Goal: Task Accomplishment & Management: Manage account settings

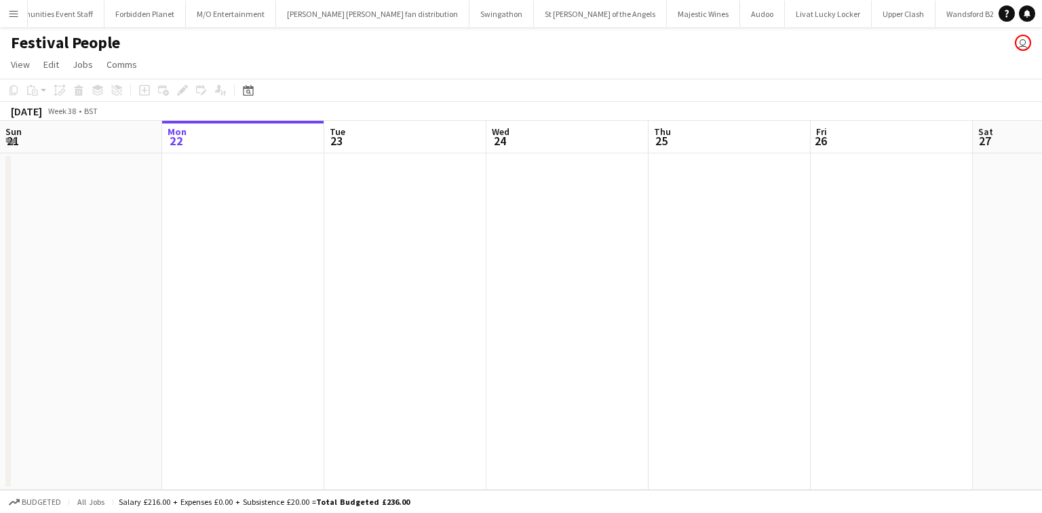
scroll to position [0, 1211]
click at [7, 16] on button "Menu" at bounding box center [13, 13] width 27 height 27
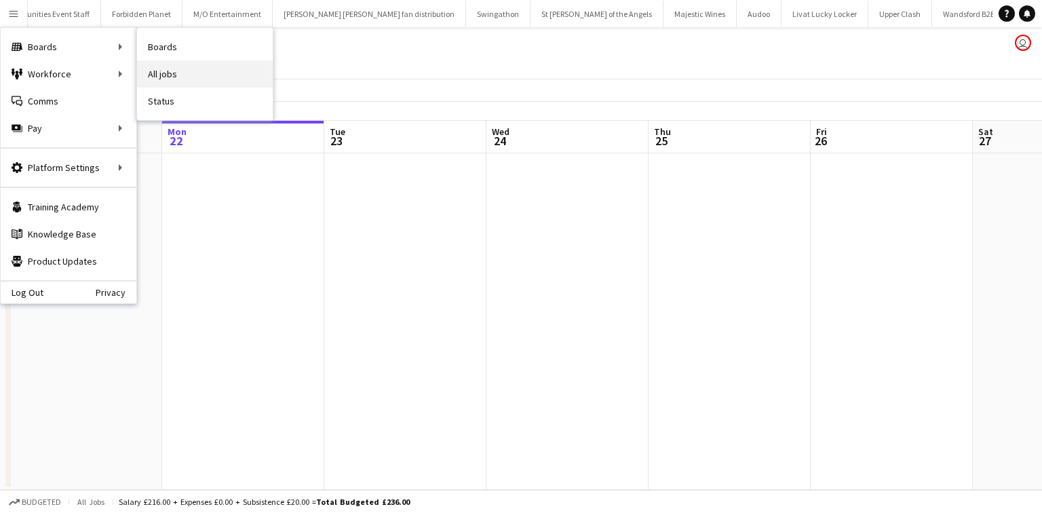
click at [168, 68] on link "All jobs" at bounding box center [205, 73] width 136 height 27
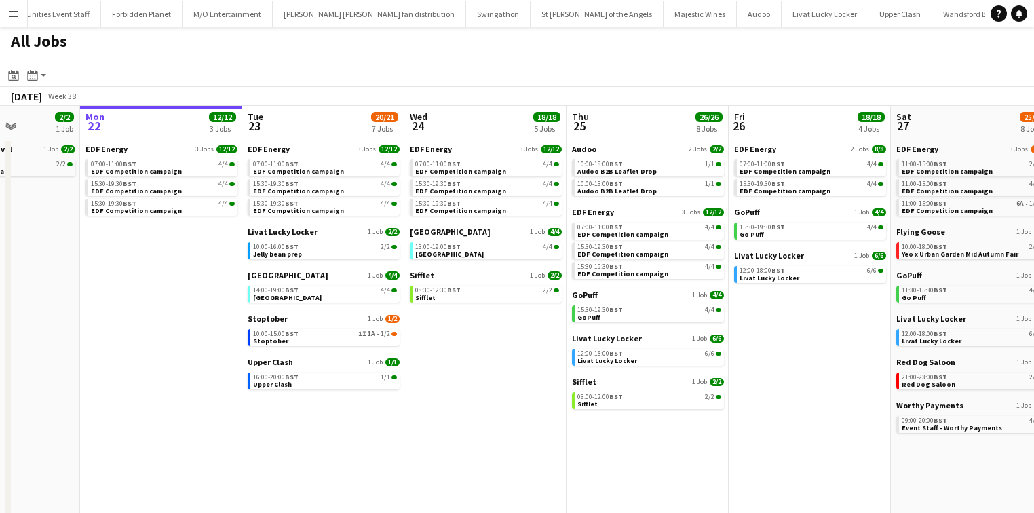
scroll to position [3, 0]
click at [313, 339] on link "10:00-15:00 BST 1I 1A • 1/2 Stoptober" at bounding box center [325, 337] width 144 height 16
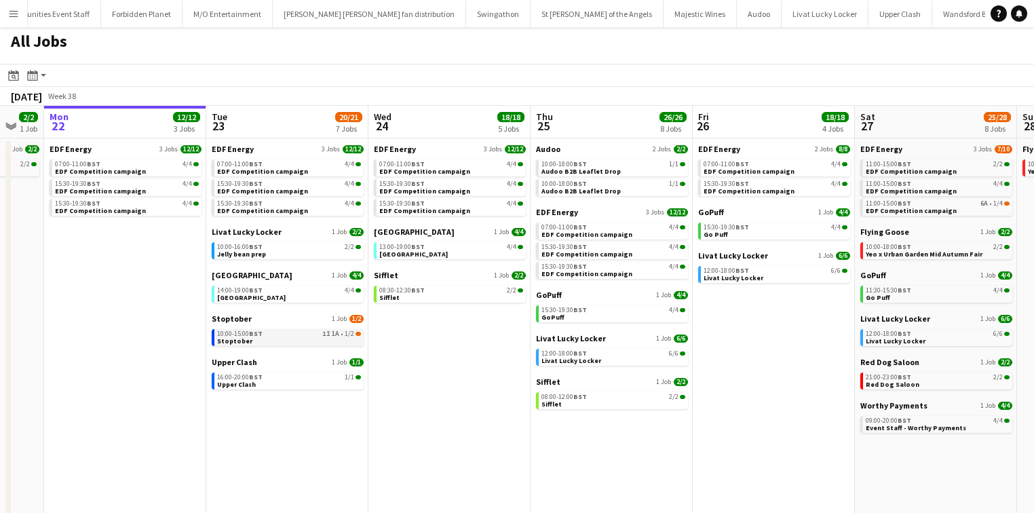
scroll to position [0, 442]
click at [269, 339] on link "10:00-15:00 BST 1I 1A • 1/2 Stoptober" at bounding box center [290, 337] width 144 height 16
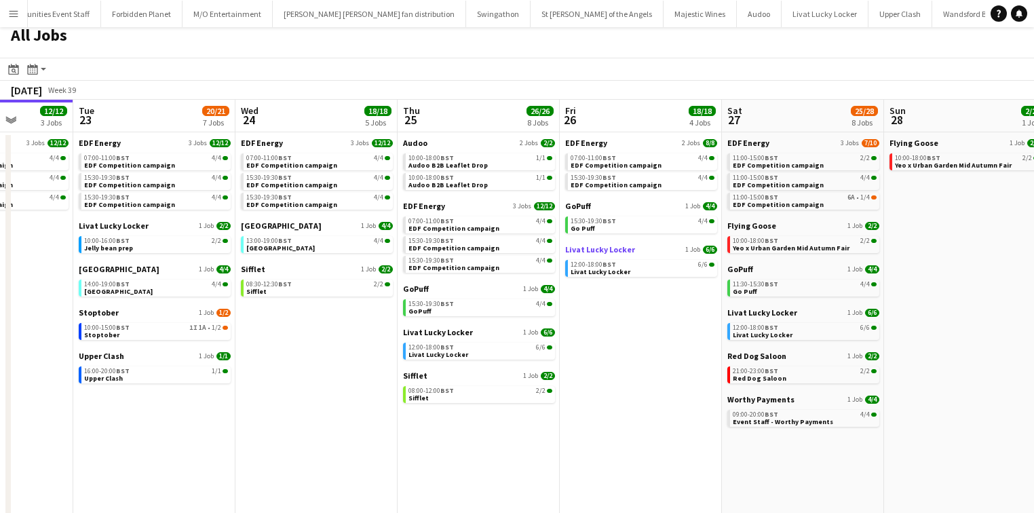
scroll to position [0, 0]
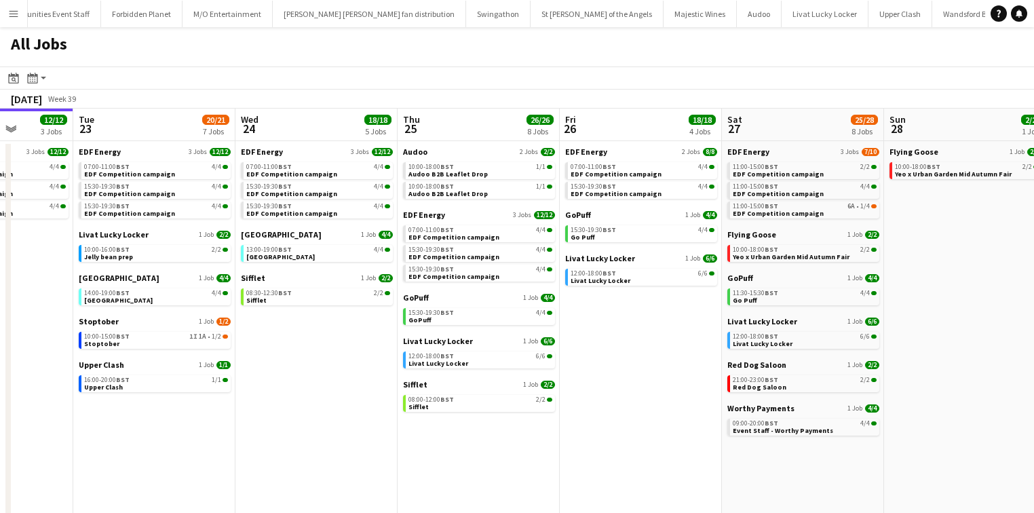
click at [3, 8] on button "Menu" at bounding box center [13, 13] width 27 height 27
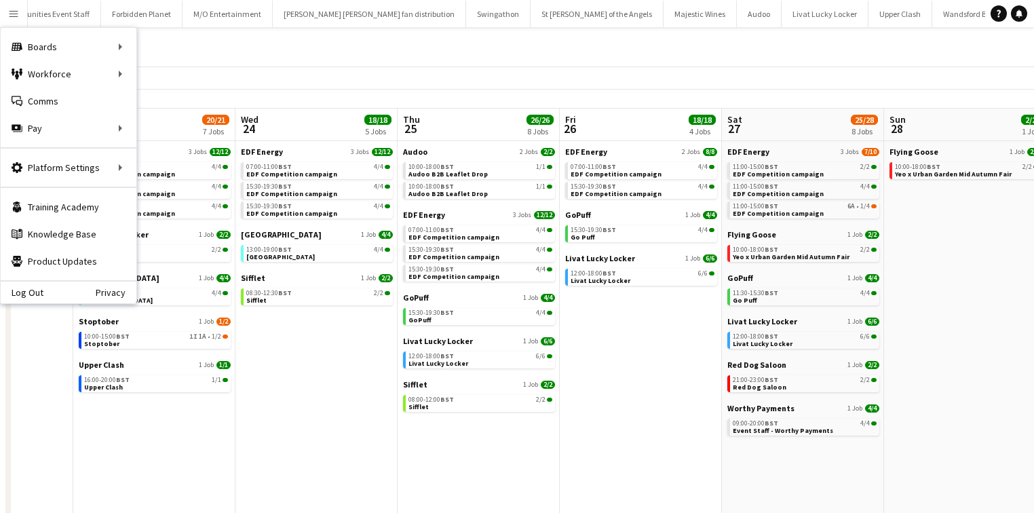
click at [268, 39] on div "All Jobs" at bounding box center [517, 46] width 1034 height 39
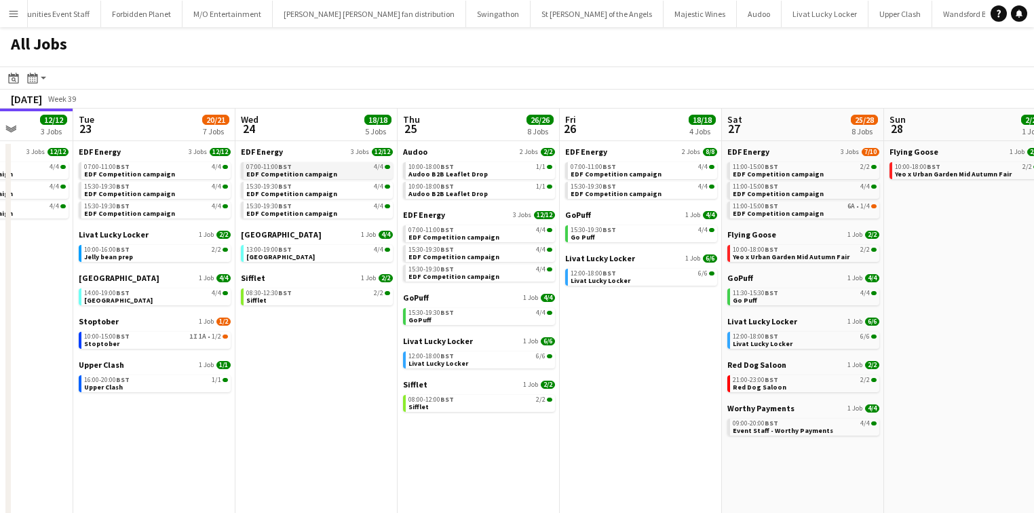
click at [258, 174] on span "EDF Competition campaign" at bounding box center [291, 174] width 91 height 9
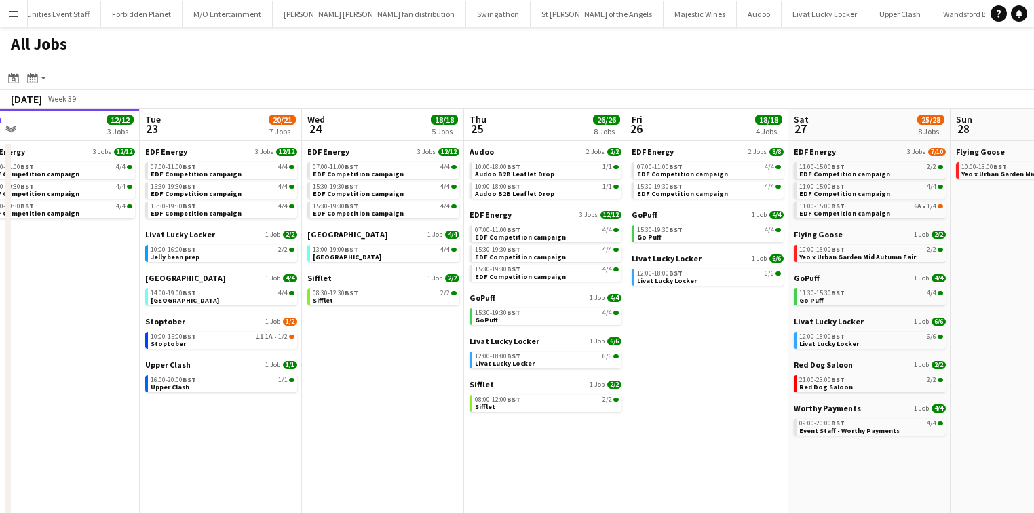
scroll to position [0, 488]
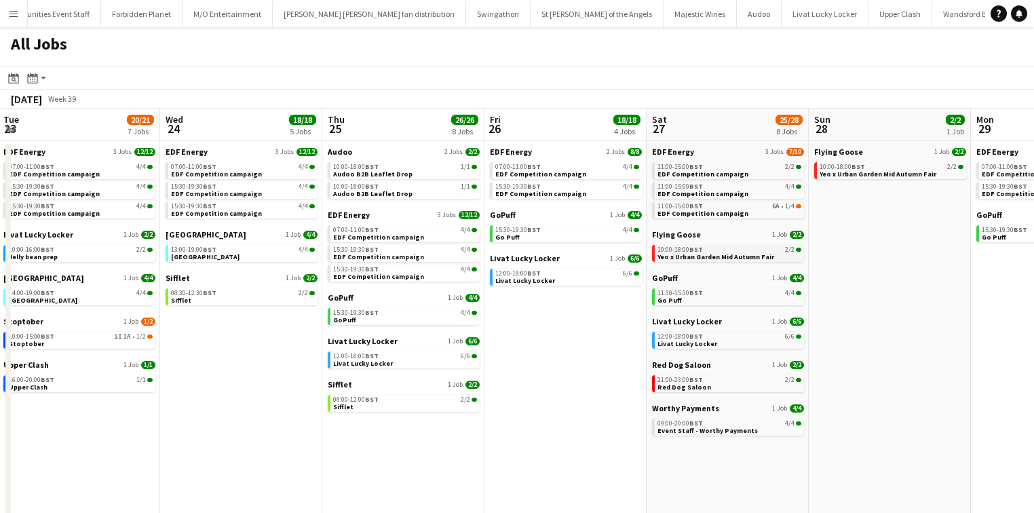
click at [706, 253] on span "Yeo x Urban Garden Mid Autumn Fair" at bounding box center [715, 256] width 117 height 9
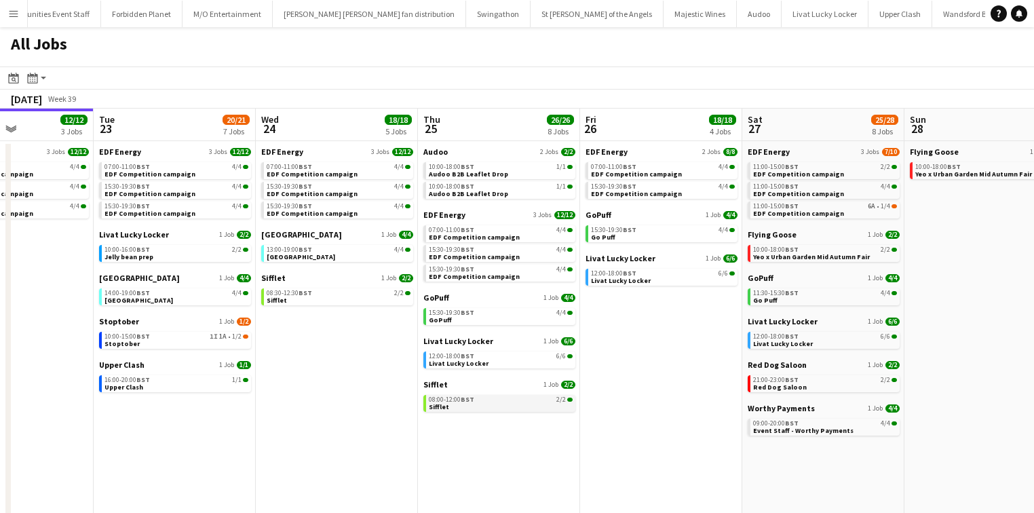
click at [478, 402] on div "08:00-12:00 BST 2/2" at bounding box center [501, 399] width 144 height 7
click at [495, 358] on div "12:00-18:00 BST 6/6" at bounding box center [501, 356] width 144 height 7
click at [220, 339] on span "1A" at bounding box center [222, 336] width 7 height 7
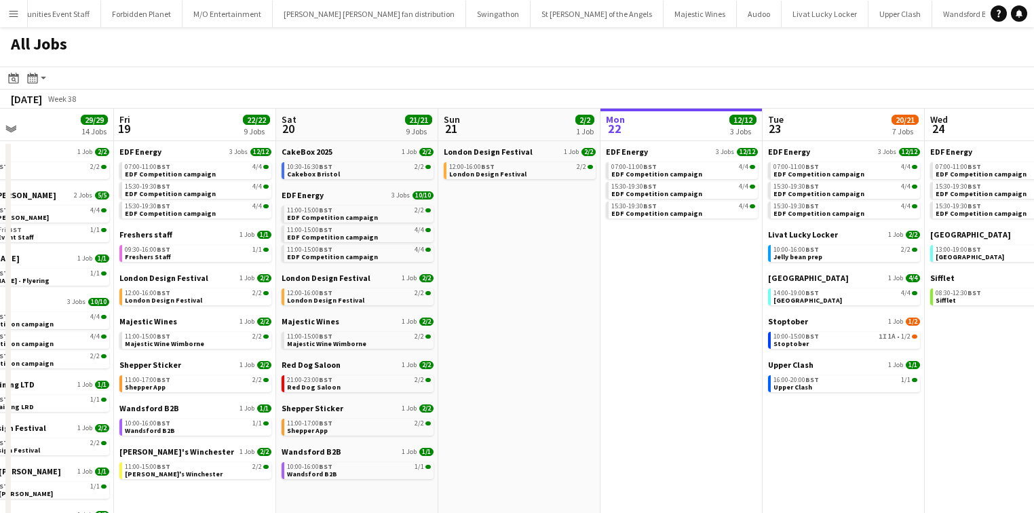
scroll to position [0, 372]
click at [361, 428] on link "11:00-17:00 BST 2/2 Shepper App" at bounding box center [359, 427] width 144 height 16
click at [361, 465] on div "10:00-16:00 BST 1/1" at bounding box center [360, 466] width 144 height 7
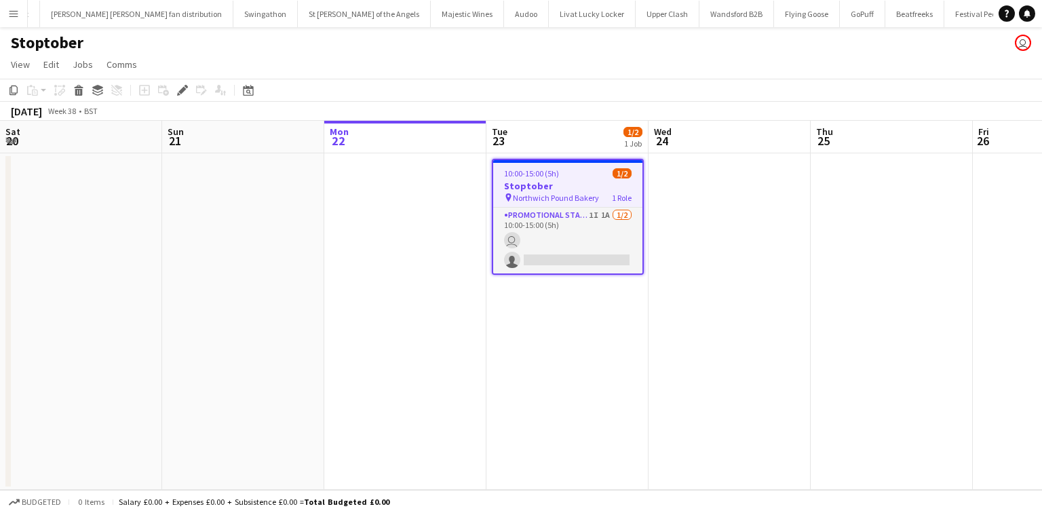
scroll to position [0, 467]
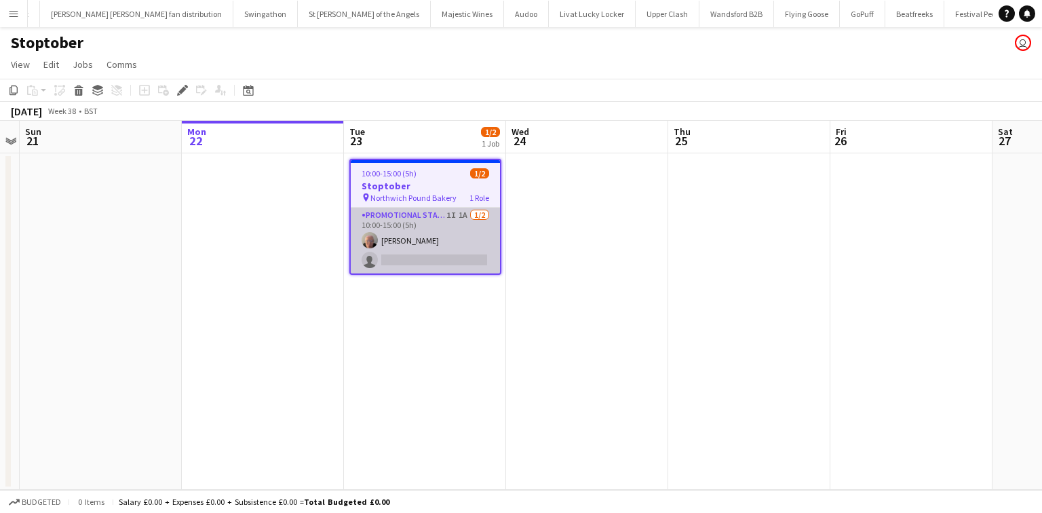
click at [421, 252] on app-card-role "Promotional Staffing (Brand Ambassadors) 1I 1A 1/2 10:00-15:00 (5h) Joanne Full…" at bounding box center [425, 241] width 149 height 66
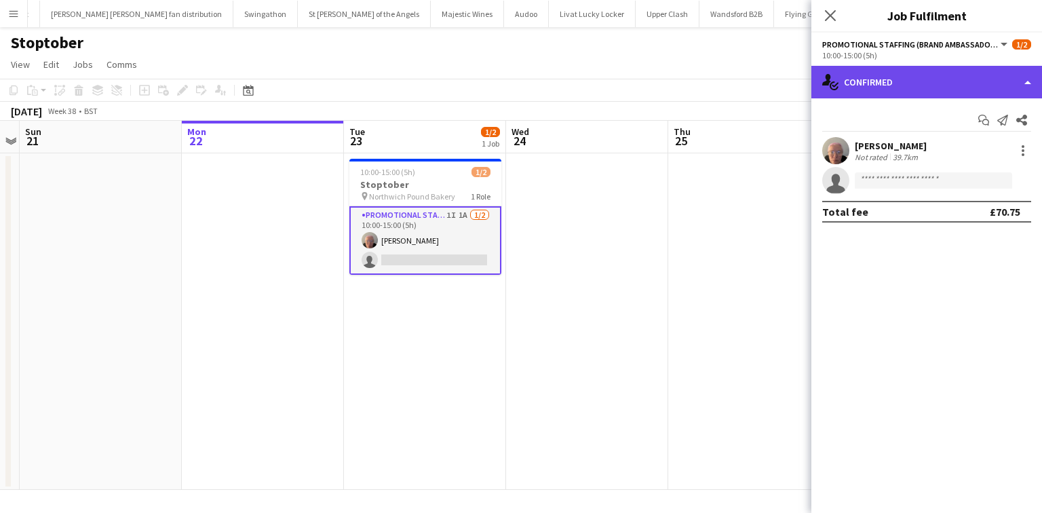
drag, startPoint x: 866, startPoint y: 87, endPoint x: 871, endPoint y: 97, distance: 11.5
click at [868, 87] on div "single-neutral-actions-check-2 Confirmed" at bounding box center [926, 82] width 231 height 33
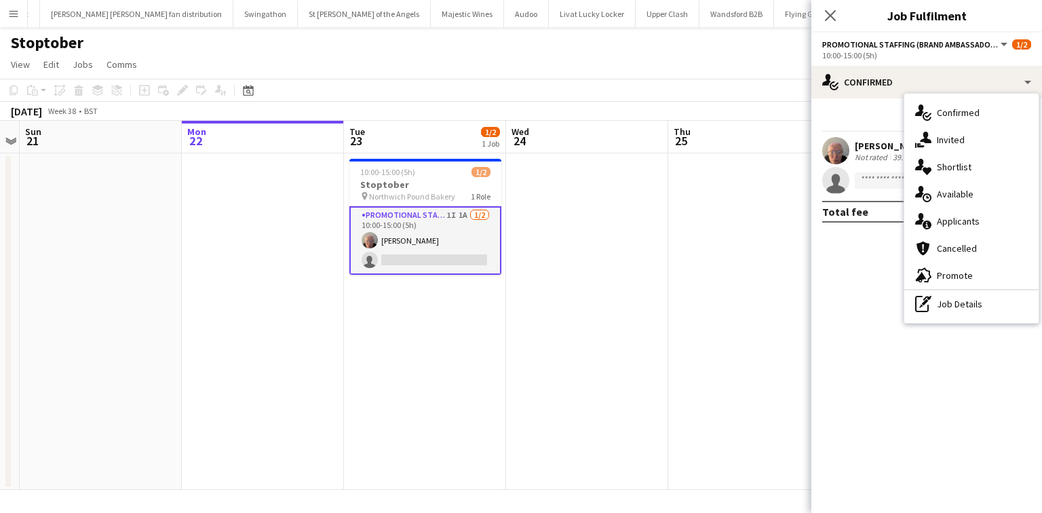
click at [939, 223] on span "Applicants" at bounding box center [958, 221] width 43 height 12
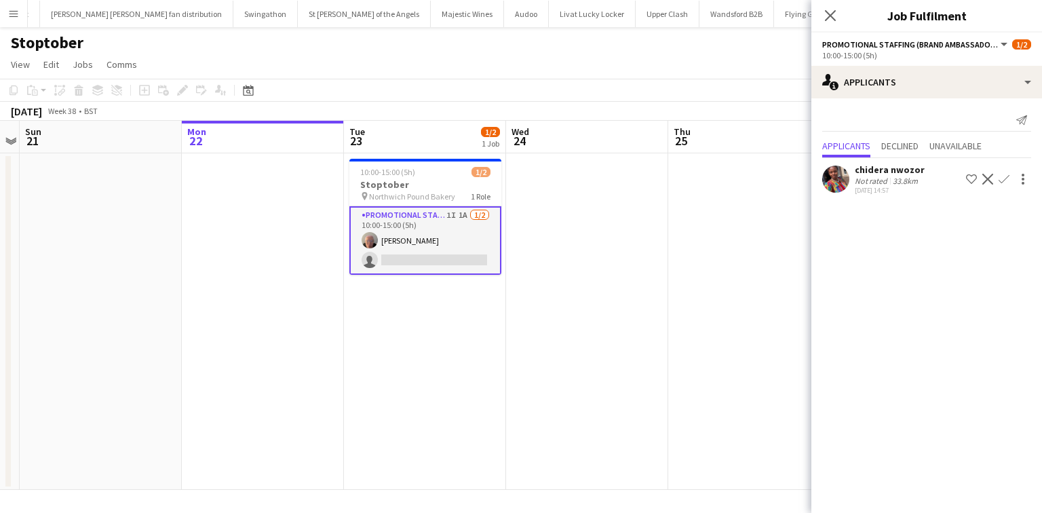
click at [870, 190] on div "20-09-2025 14:57" at bounding box center [890, 190] width 70 height 9
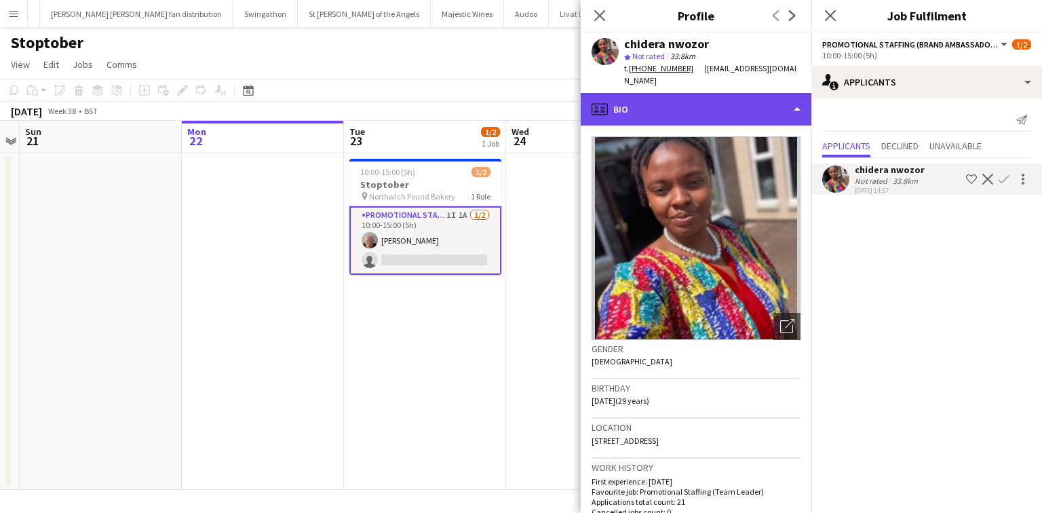
click at [673, 100] on div "profile Bio" at bounding box center [696, 109] width 231 height 33
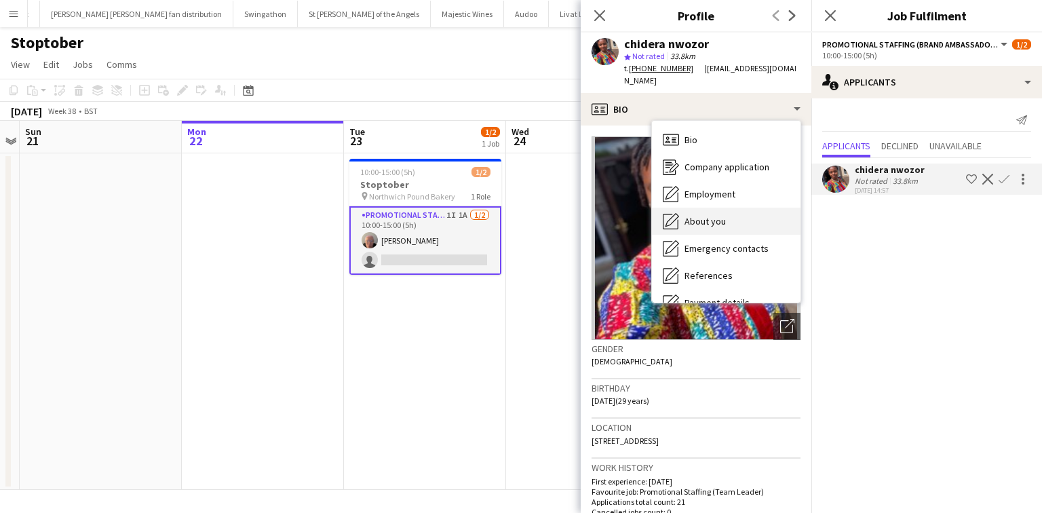
click at [719, 215] on span "About you" at bounding box center [705, 221] width 41 height 12
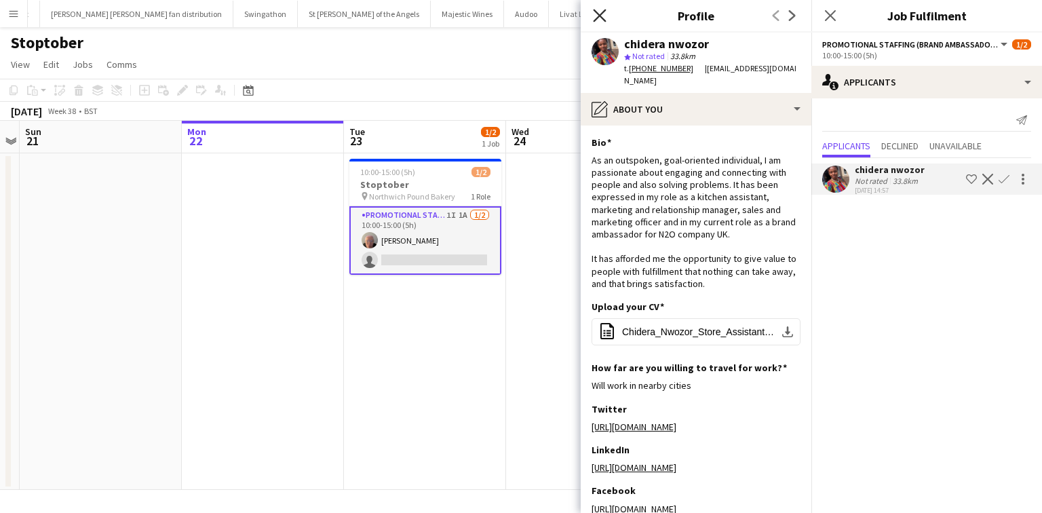
click at [603, 12] on icon at bounding box center [599, 15] width 13 height 13
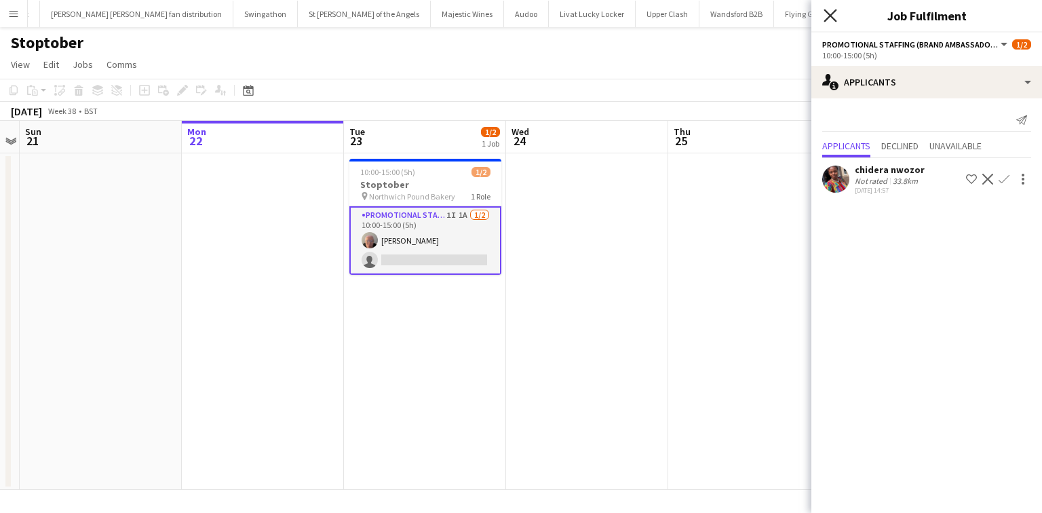
click at [830, 13] on icon "Close pop-in" at bounding box center [830, 15] width 13 height 13
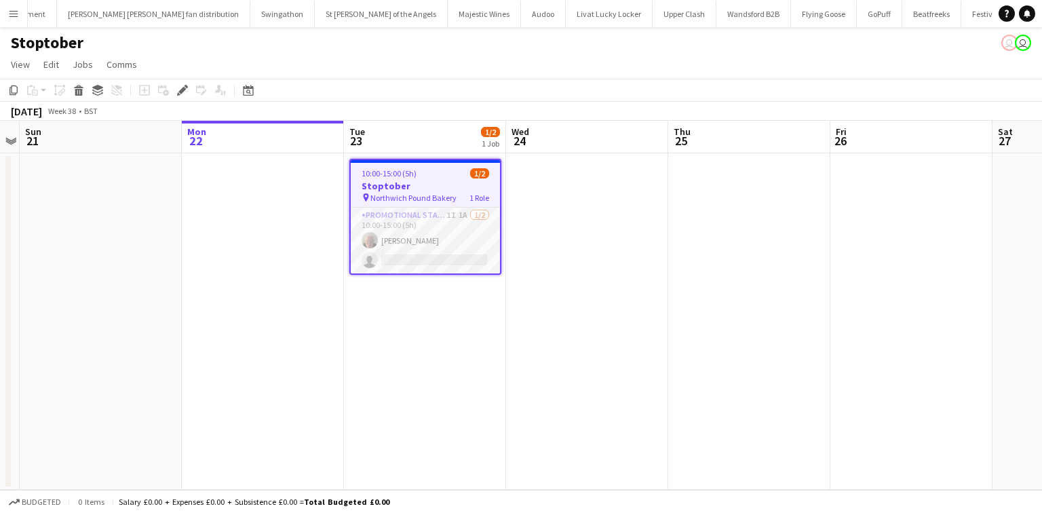
scroll to position [0, 1427]
click at [11, 5] on button "Menu" at bounding box center [13, 13] width 27 height 27
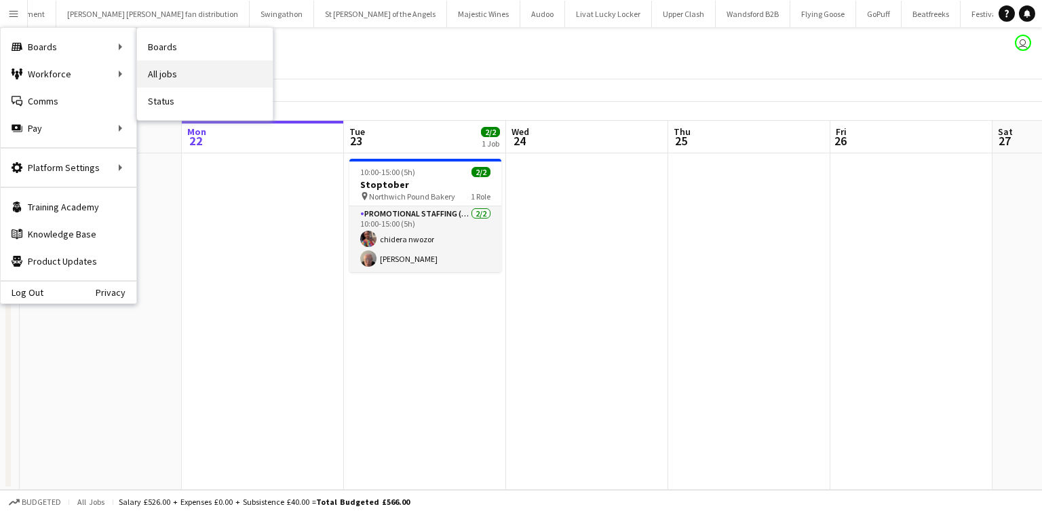
click at [178, 73] on link "All jobs" at bounding box center [205, 73] width 136 height 27
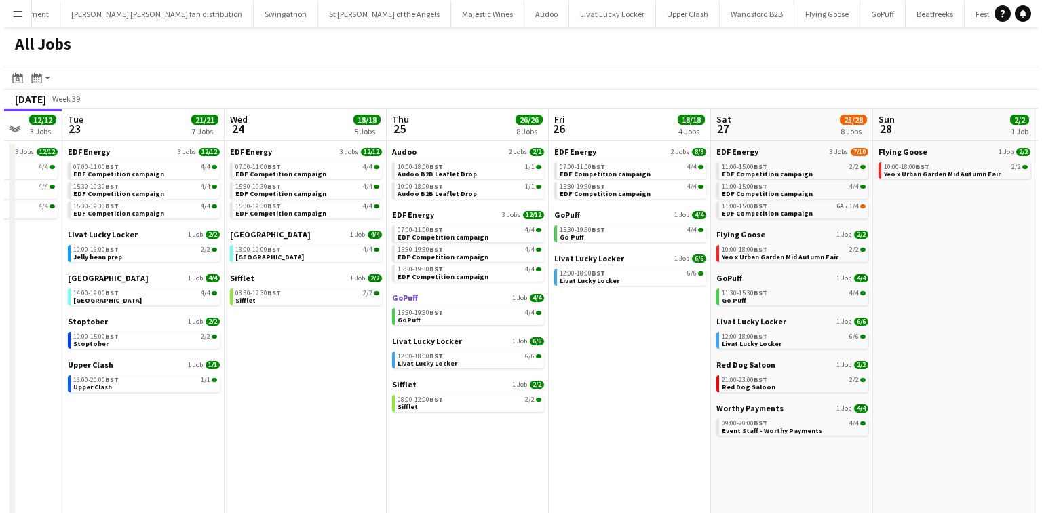
scroll to position [0, 429]
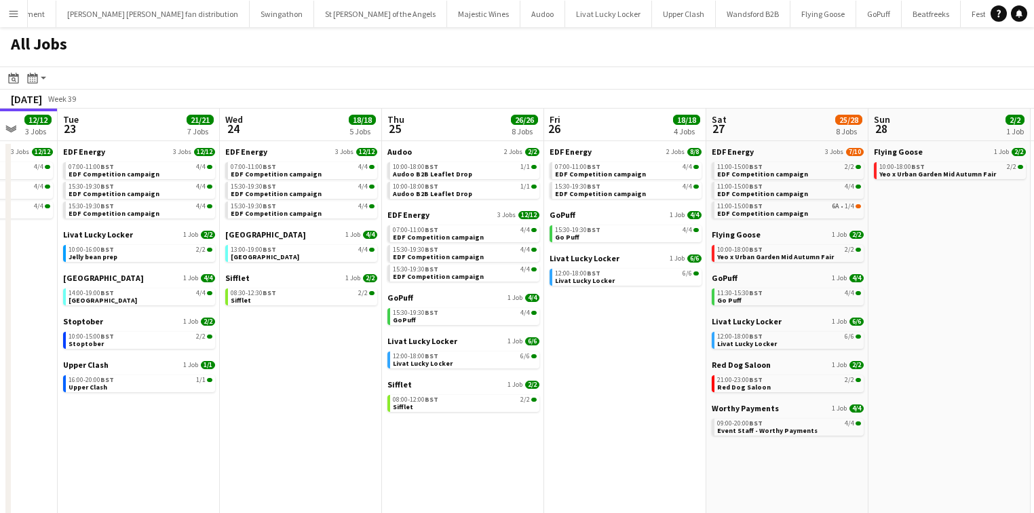
click at [18, 22] on button "Menu" at bounding box center [13, 13] width 27 height 27
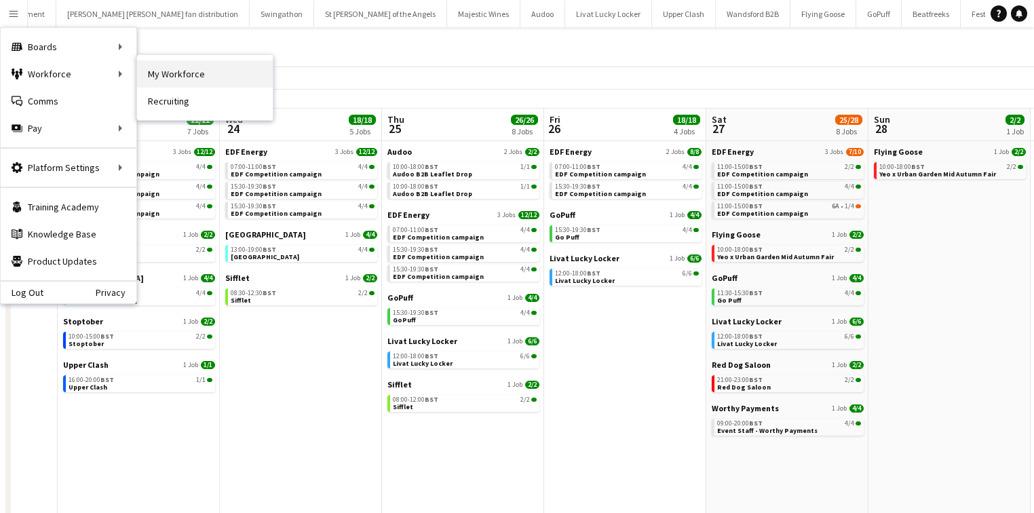
click at [163, 72] on link "My Workforce" at bounding box center [205, 73] width 136 height 27
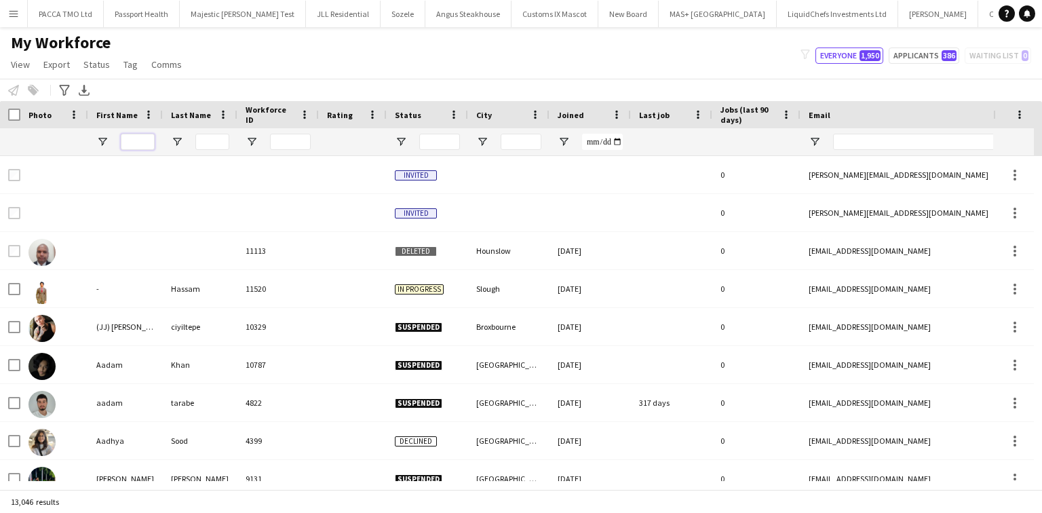
click at [142, 137] on input "First Name Filter Input" at bounding box center [138, 142] width 34 height 16
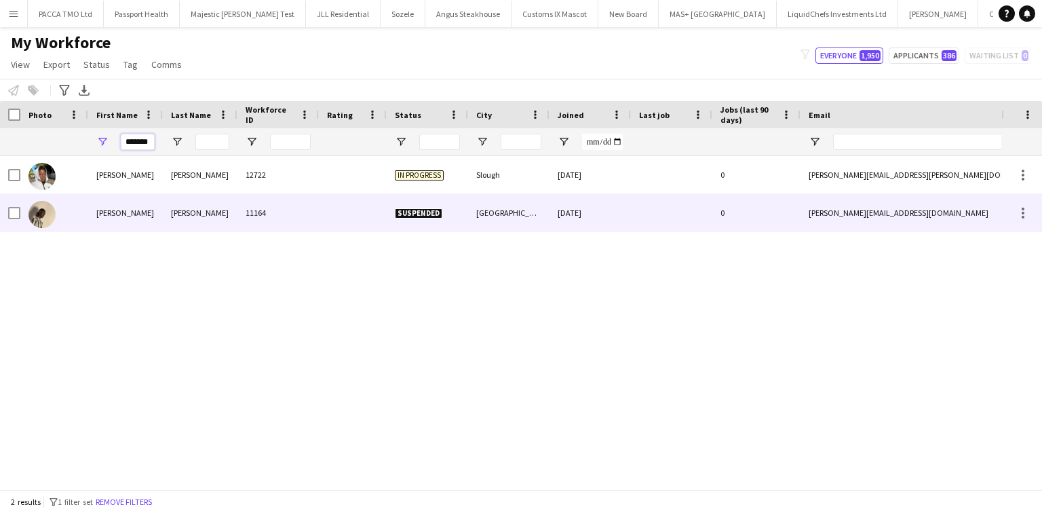
type input "*******"
click at [113, 202] on div "Darnell" at bounding box center [125, 212] width 75 height 37
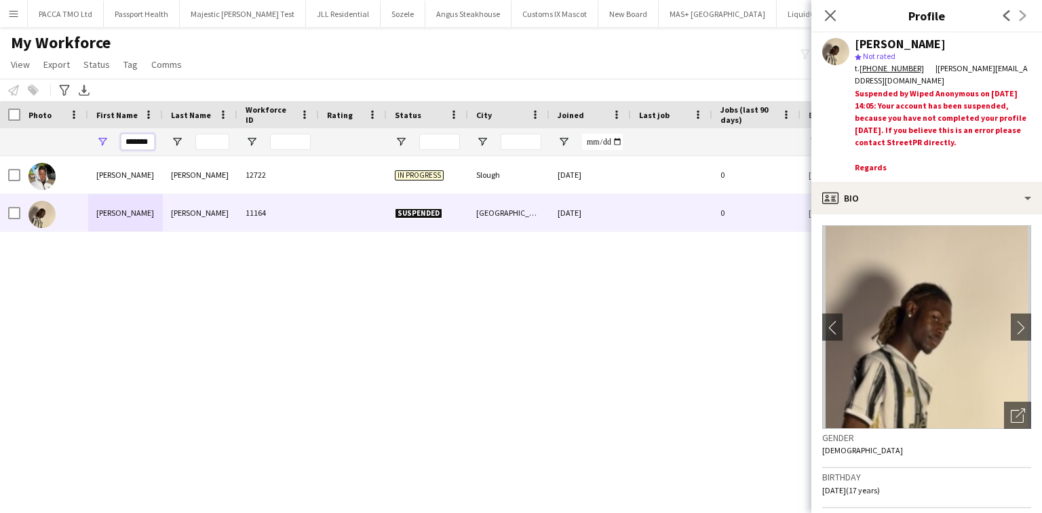
click at [129, 144] on input "*******" at bounding box center [138, 142] width 34 height 16
click at [130, 144] on input "*******" at bounding box center [138, 142] width 34 height 16
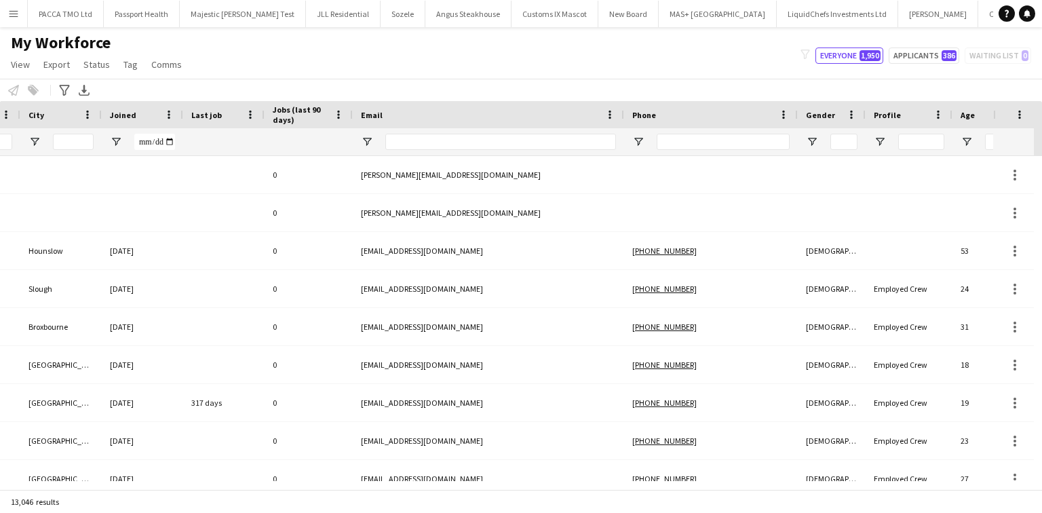
click at [681, 155] on div at bounding box center [723, 141] width 133 height 27
click at [675, 143] on input "Phone Filter Input" at bounding box center [719, 142] width 133 height 16
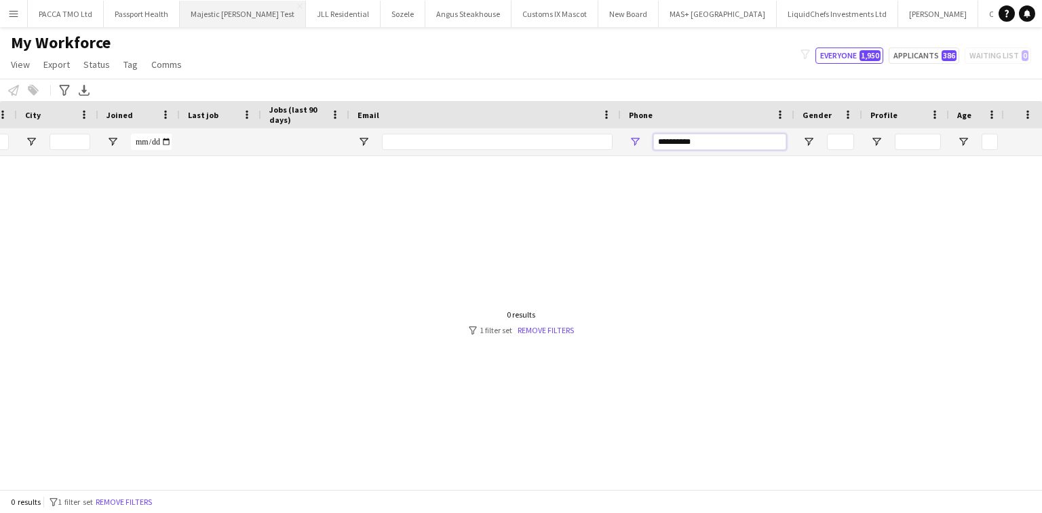
type input "**********"
click at [651, 142] on div "**********" at bounding box center [708, 141] width 174 height 27
click at [662, 141] on input "**********" at bounding box center [719, 142] width 133 height 16
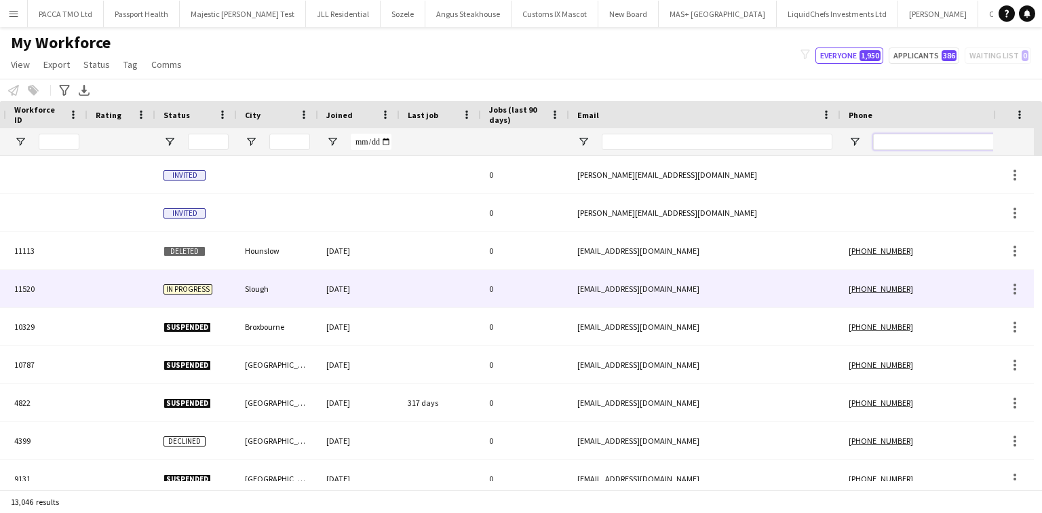
scroll to position [0, 100]
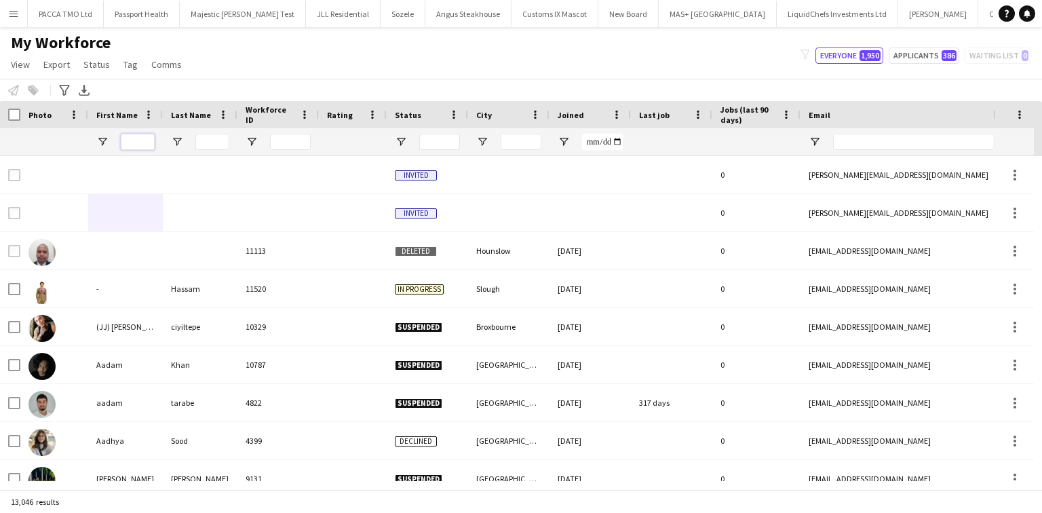
click at [132, 140] on input "First Name Filter Input" at bounding box center [138, 142] width 34 height 16
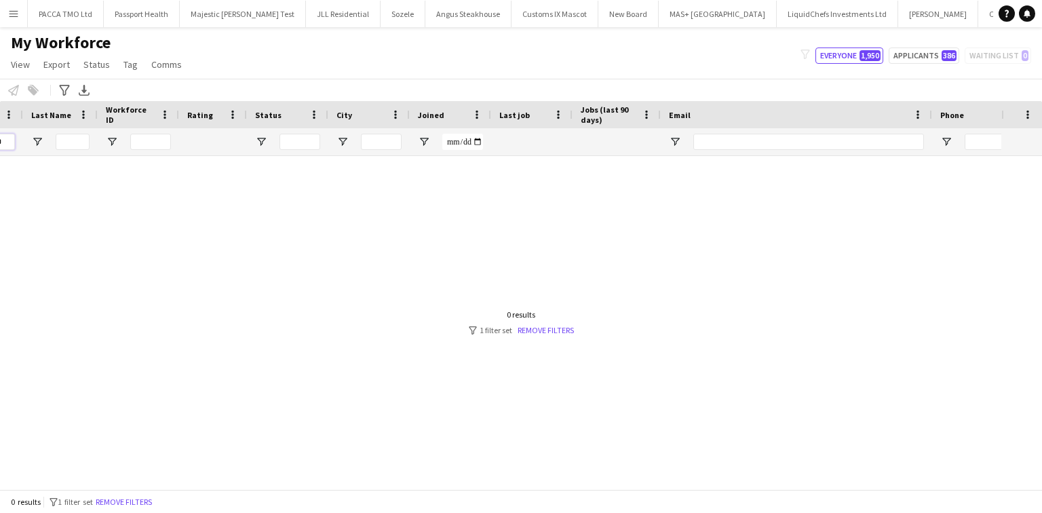
scroll to position [0, 154]
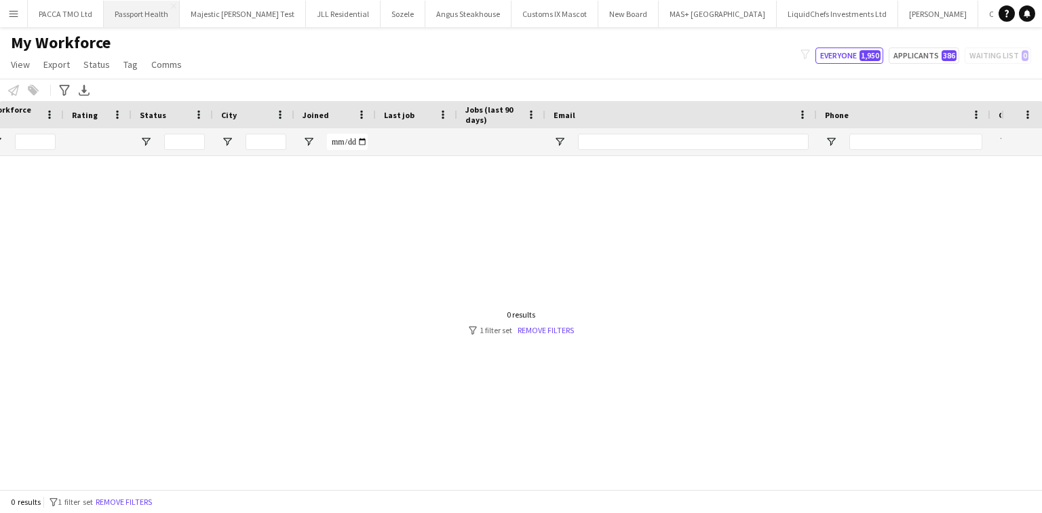
type input "*****"
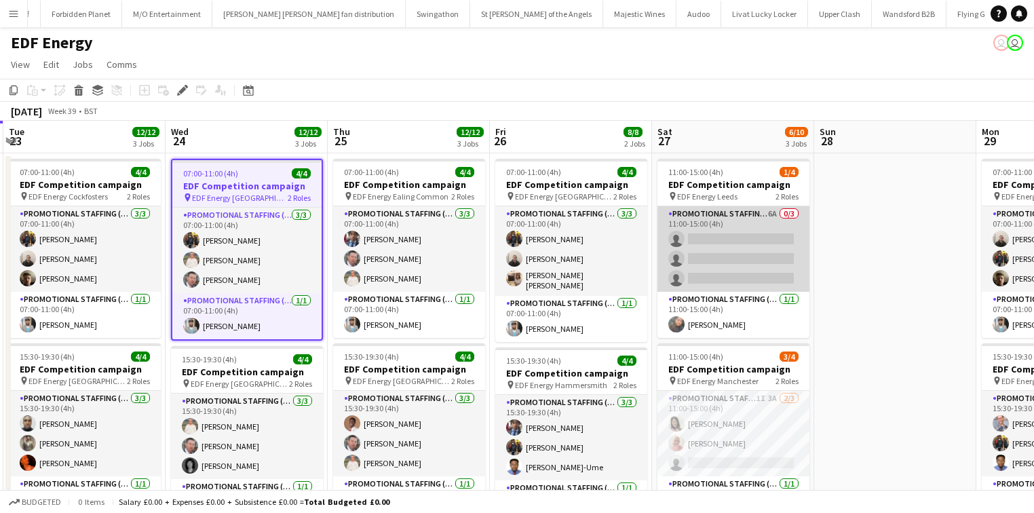
click at [704, 260] on app-card-role "Promotional Staffing (Flyering Staff) 6A 0/3 11:00-15:00 (4h) single-neutral-ac…" at bounding box center [733, 248] width 152 height 85
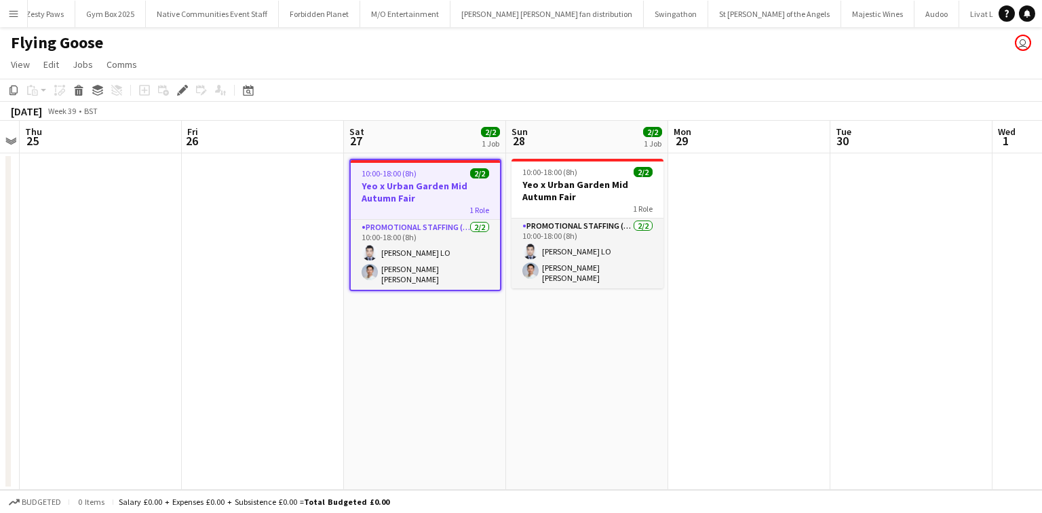
scroll to position [0, 1034]
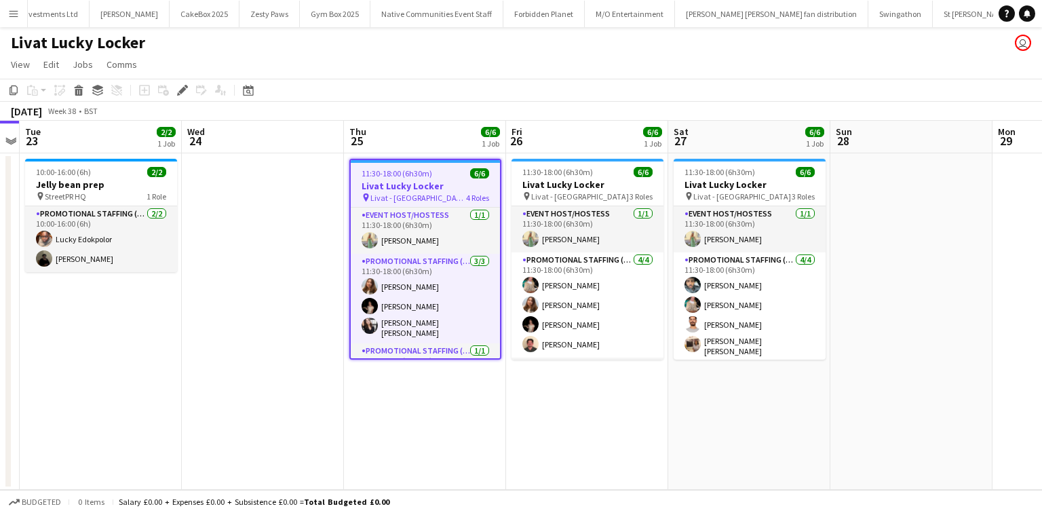
scroll to position [0, 831]
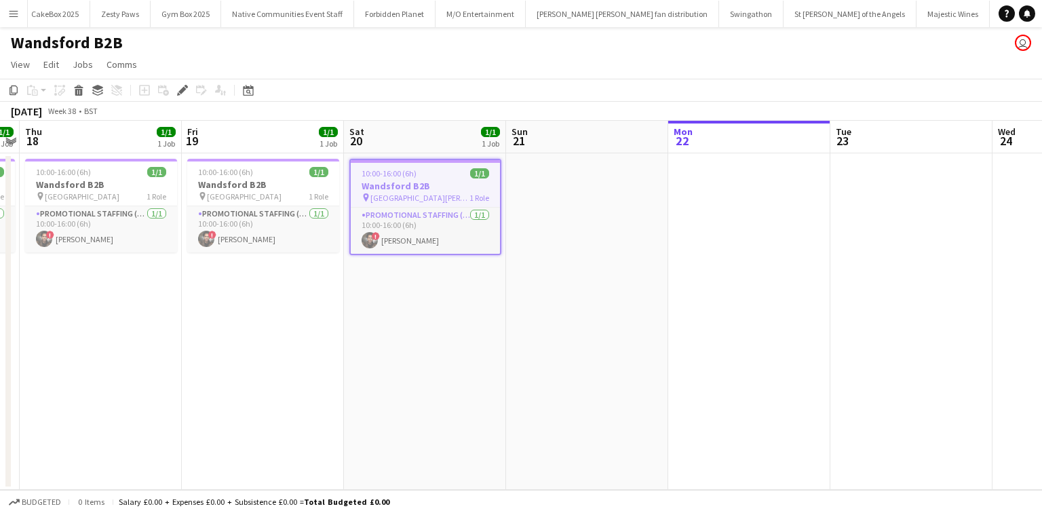
scroll to position [0, 969]
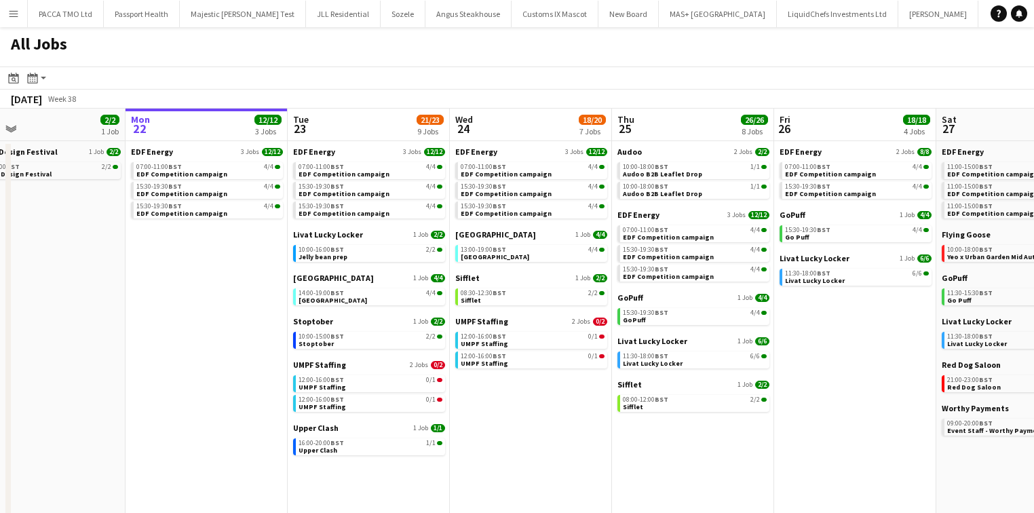
scroll to position [0, 362]
click at [657, 183] on span "BST" at bounding box center [661, 186] width 14 height 9
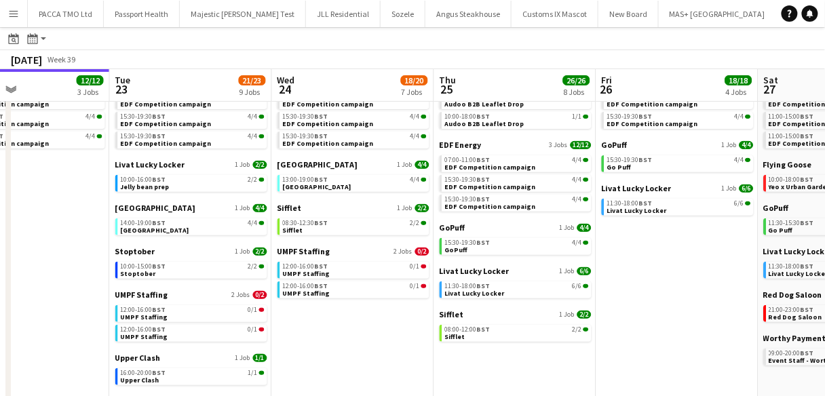
scroll to position [67, 0]
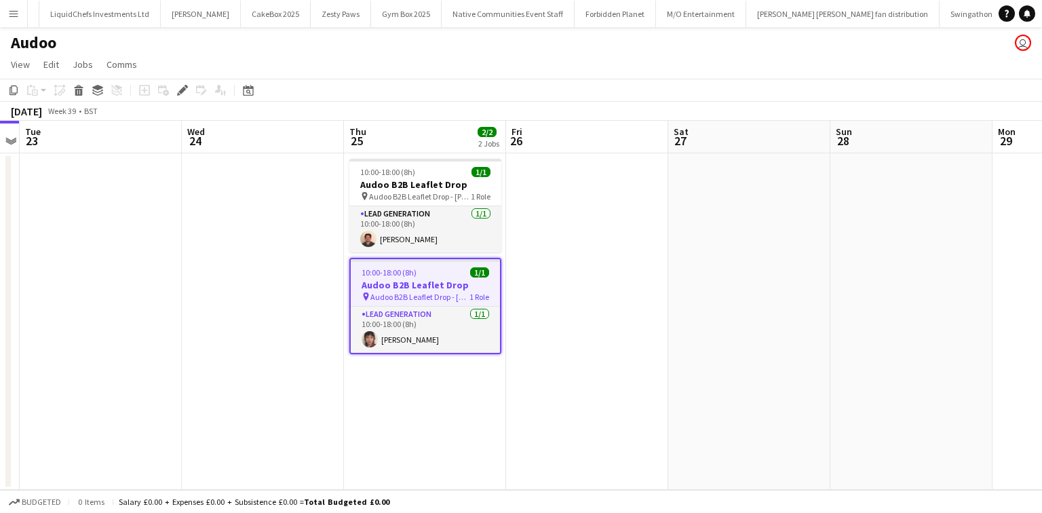
scroll to position [0, 745]
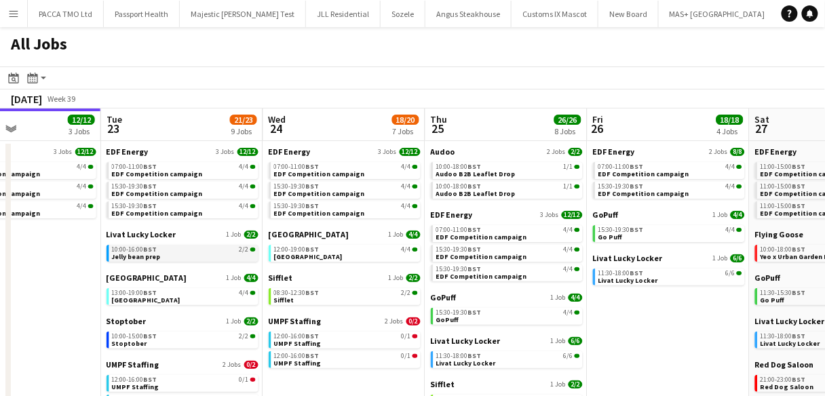
click at [225, 251] on div "10:00-16:00 BST 2/2" at bounding box center [184, 249] width 144 height 7
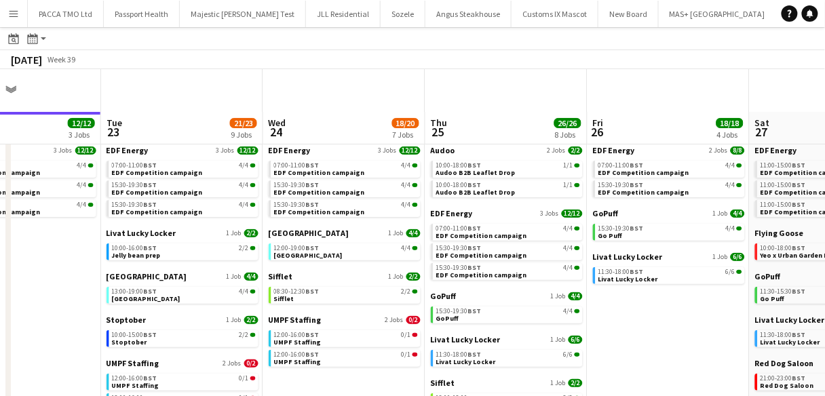
scroll to position [163, 0]
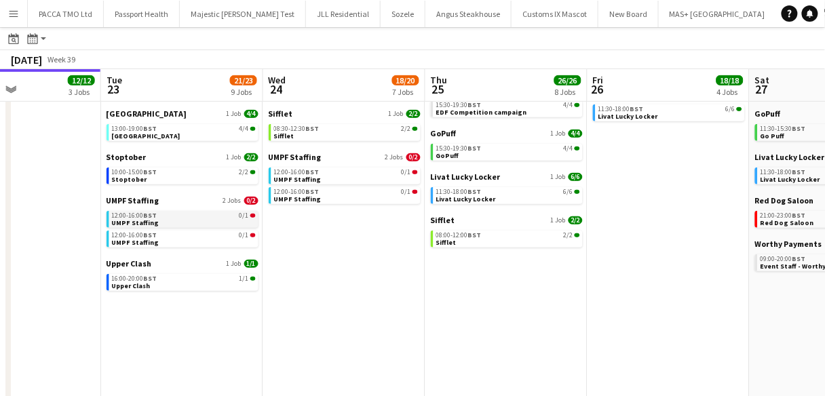
click at [172, 218] on div "12:00-16:00 BST 0/1" at bounding box center [184, 215] width 144 height 7
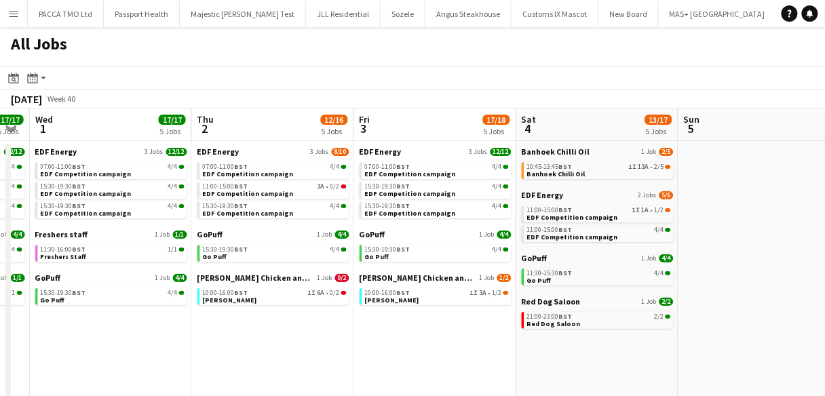
scroll to position [0, 388]
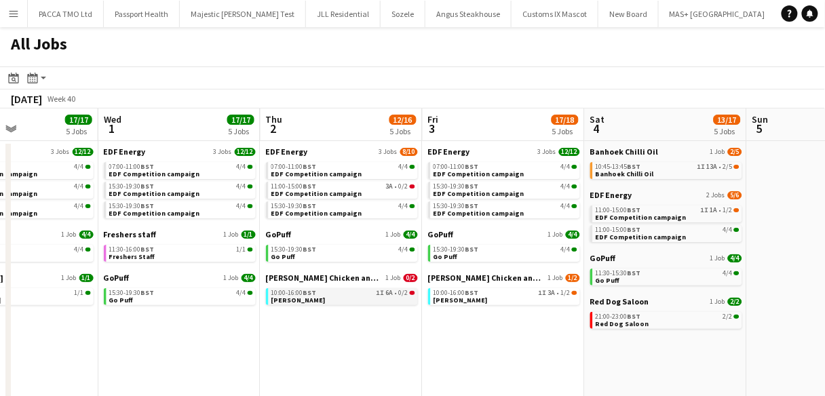
click at [359, 303] on link "10:00-16:00 BST 1I 6A • 0/2 [PERSON_NAME]" at bounding box center [343, 296] width 144 height 16
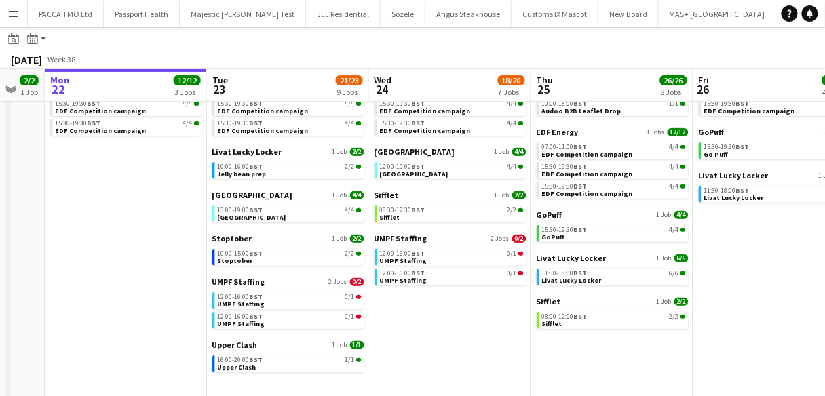
scroll to position [81, 0]
click at [298, 306] on link "12:00-16:00 BST 0/1 UMPF Staffing" at bounding box center [290, 301] width 144 height 16
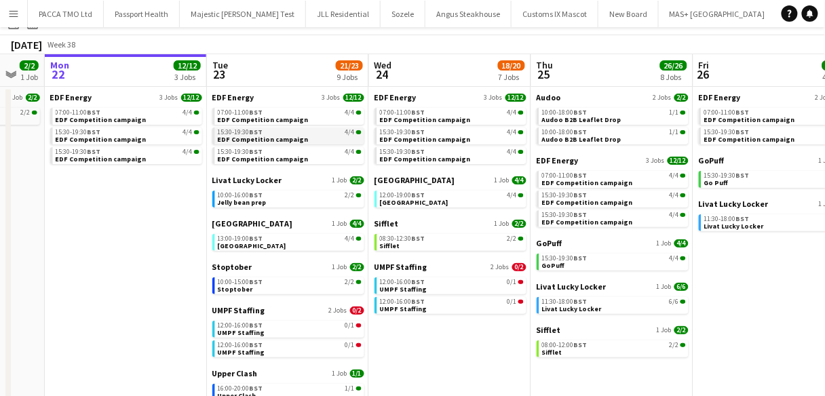
scroll to position [55, 0]
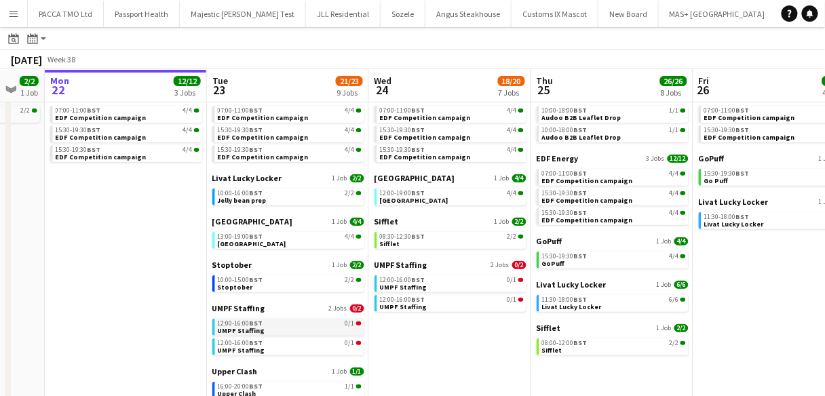
click at [311, 321] on div "12:00-16:00 BST 0/1" at bounding box center [290, 323] width 144 height 7
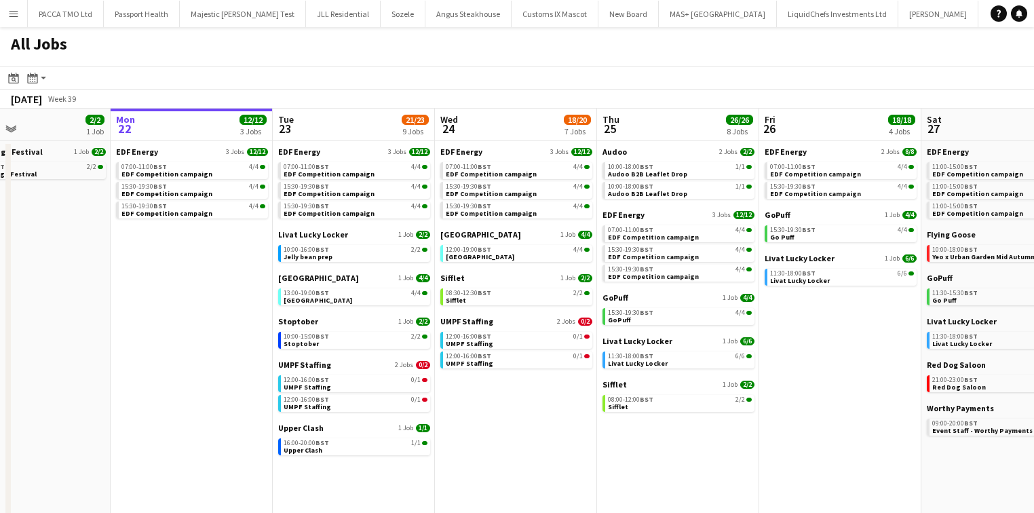
scroll to position [0, 375]
drag, startPoint x: 567, startPoint y: 272, endPoint x: 815, endPoint y: 328, distance: 254.0
click at [815, 328] on app-date-cell "EDF Energy 2 Jobs 8/8 07:00-11:00 BST 4/4 EDF Competition campaign 15:30-19:30 …" at bounding box center [841, 427] width 162 height 572
click at [663, 317] on link "15:30-19:30 BST 4/4 GoPuff" at bounding box center [681, 316] width 144 height 16
click at [13, 11] on app-icon "Menu" at bounding box center [13, 13] width 11 height 11
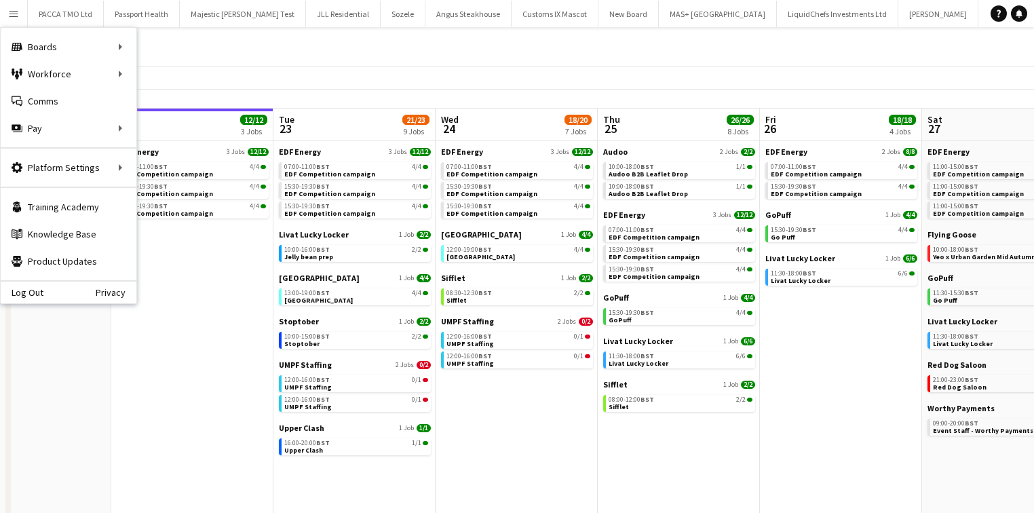
click at [170, 289] on app-date-cell "EDF Energy 3 Jobs 12/12 07:00-11:00 BST 4/4 EDF Competition campaign 15:30-19:3…" at bounding box center [192, 427] width 162 height 572
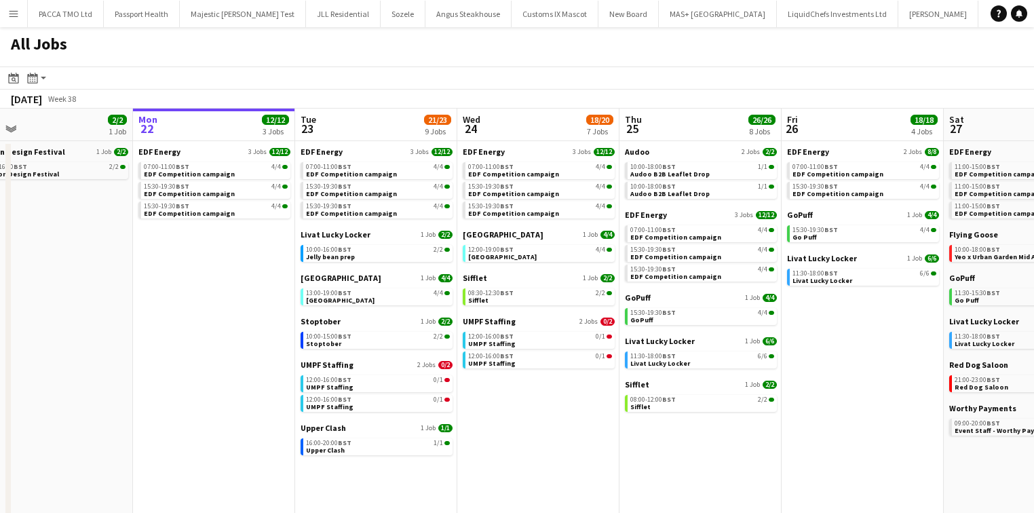
scroll to position [0, 515]
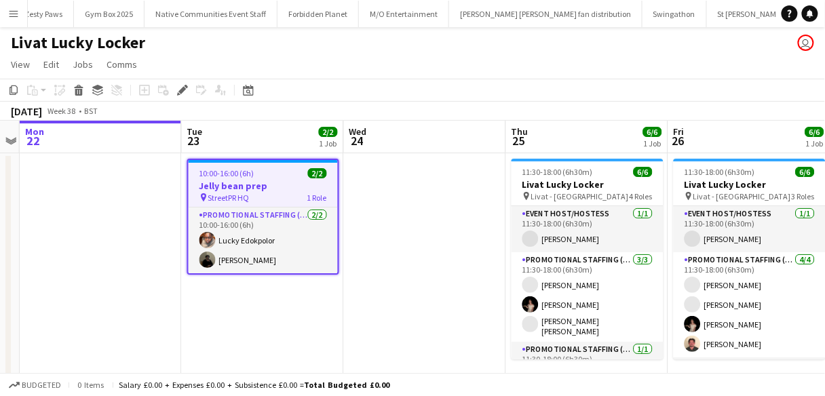
scroll to position [0, 1037]
drag, startPoint x: 222, startPoint y: 257, endPoint x: 192, endPoint y: 305, distance: 56.7
click at [185, 305] on app-date-cell "10:00-16:00 (6h) 2/2 Jelly bean prep pin StreetPR HQ 1 Role Promotional Staffin…" at bounding box center [263, 269] width 162 height 233
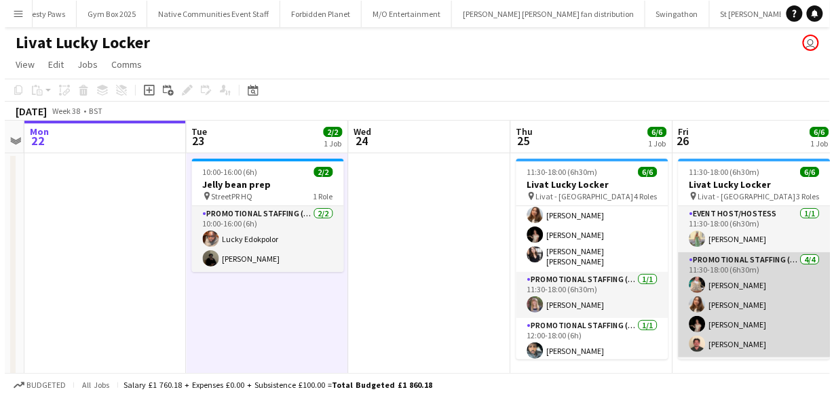
scroll to position [43, 0]
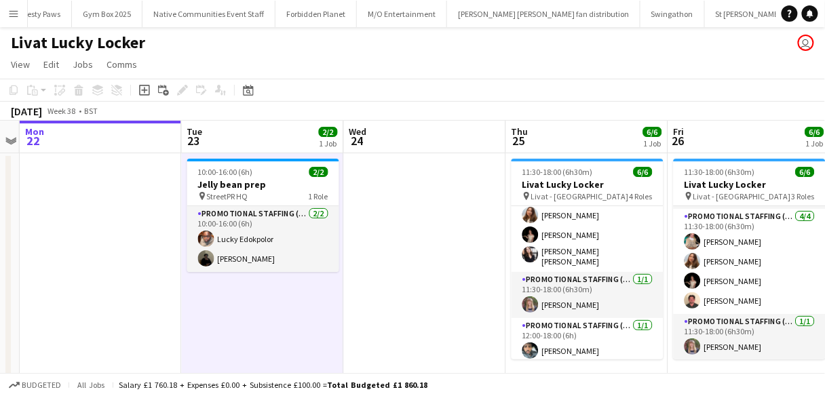
click at [23, 19] on button "Menu" at bounding box center [13, 13] width 27 height 27
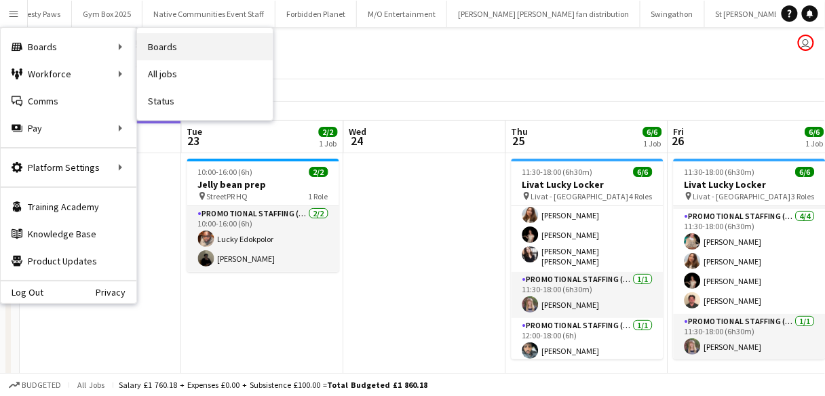
click at [161, 49] on link "Boards" at bounding box center [205, 46] width 136 height 27
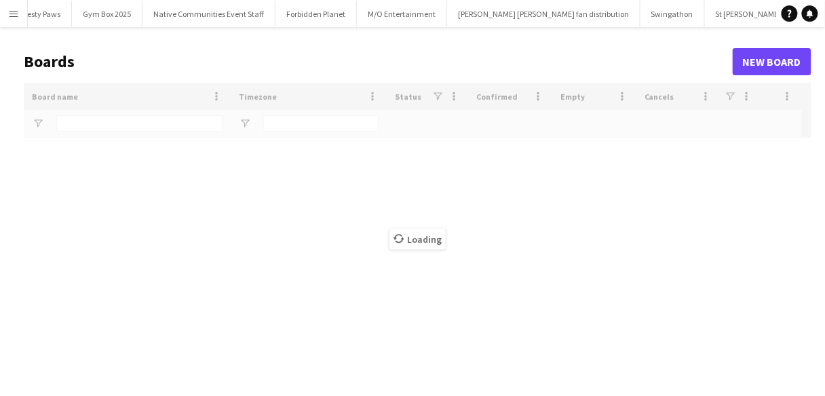
click at [10, 24] on button "Menu" at bounding box center [13, 13] width 27 height 27
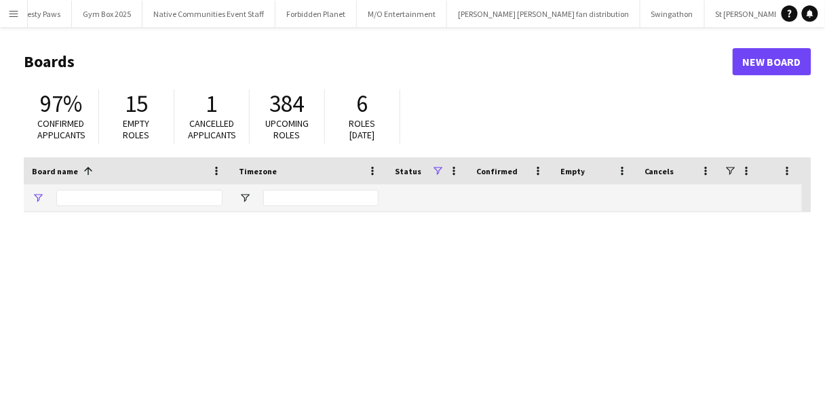
type input "*****"
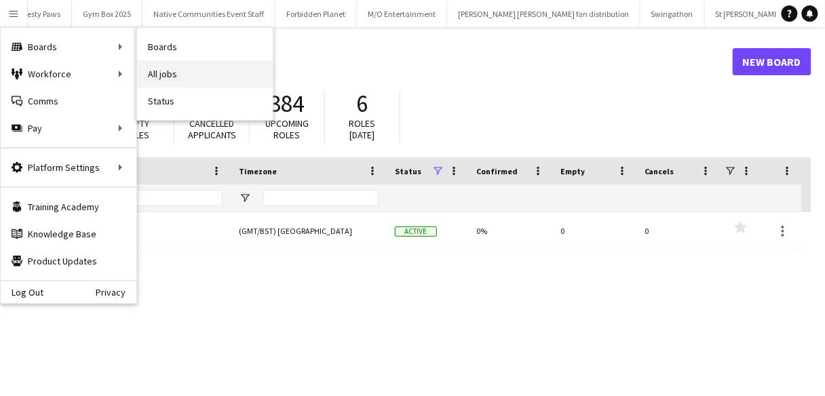
click at [178, 73] on link "All jobs" at bounding box center [205, 73] width 136 height 27
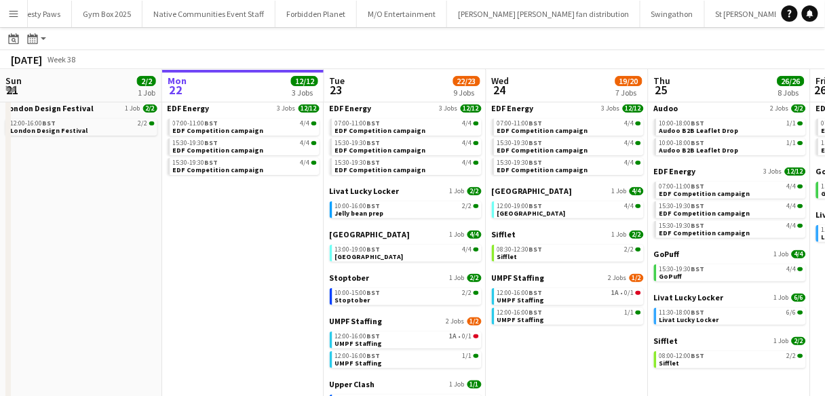
scroll to position [43, 0]
click at [391, 247] on div "13:00-19:00 BST 4/4" at bounding box center [407, 249] width 144 height 7
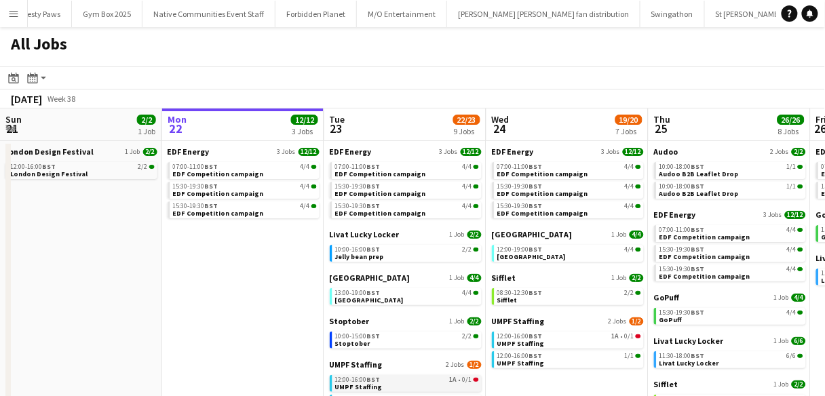
scroll to position [0, 0]
click at [373, 171] on span "EDF Competition campaign" at bounding box center [380, 174] width 91 height 9
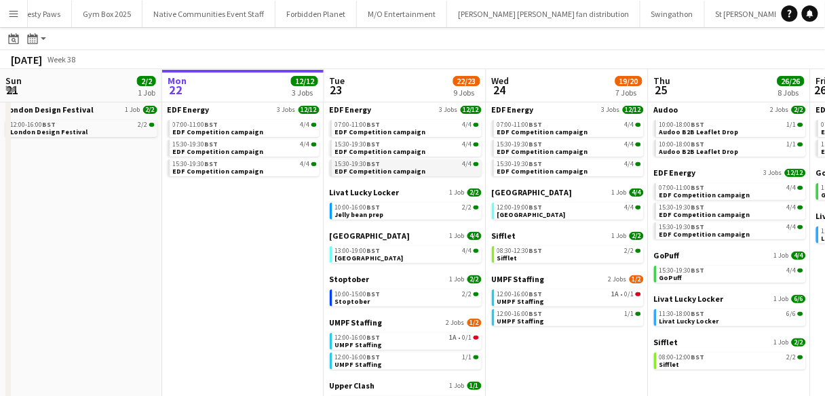
scroll to position [41, 0]
click at [423, 303] on link "10:00-15:00 BST 2/2 Stoptober" at bounding box center [407, 297] width 144 height 16
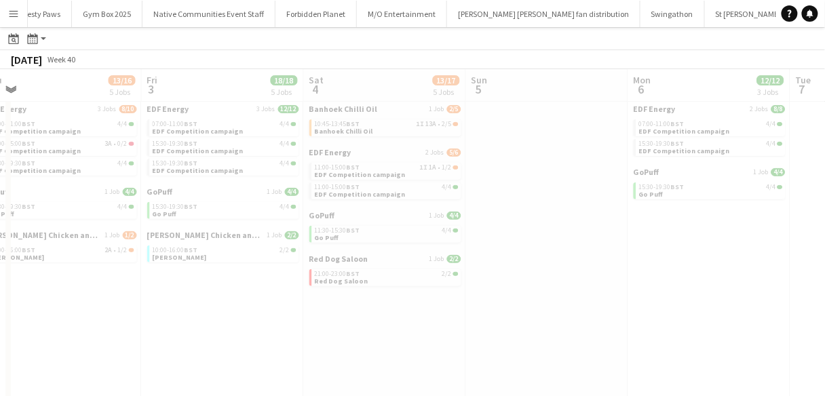
scroll to position [0, 541]
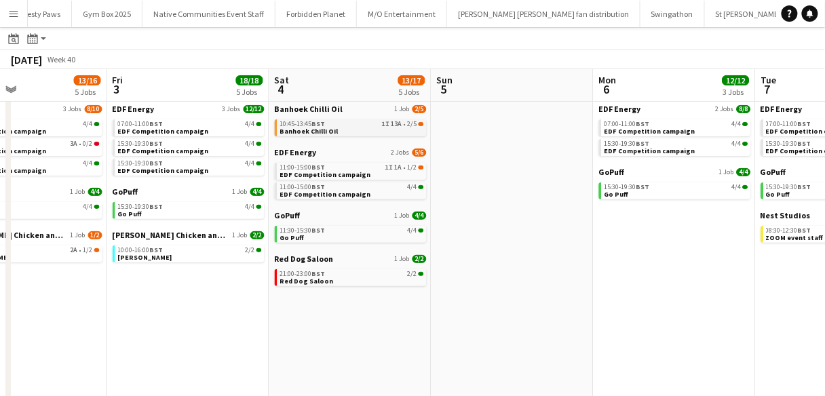
click at [371, 124] on div "10:45-13:45 BST 1I 13A • 2/5" at bounding box center [352, 124] width 144 height 7
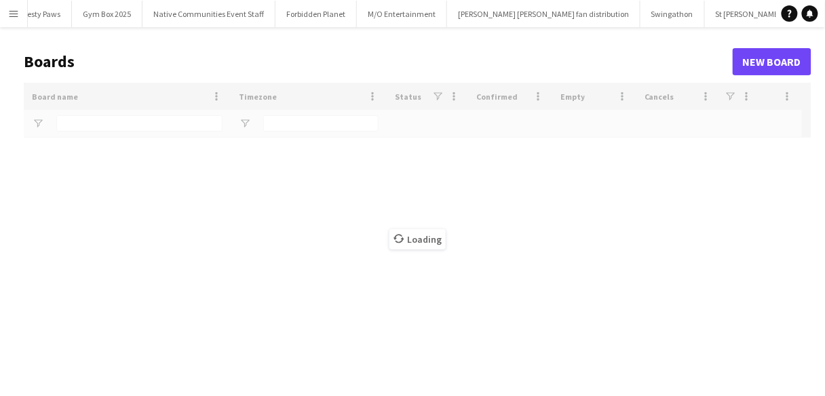
type input "*****"
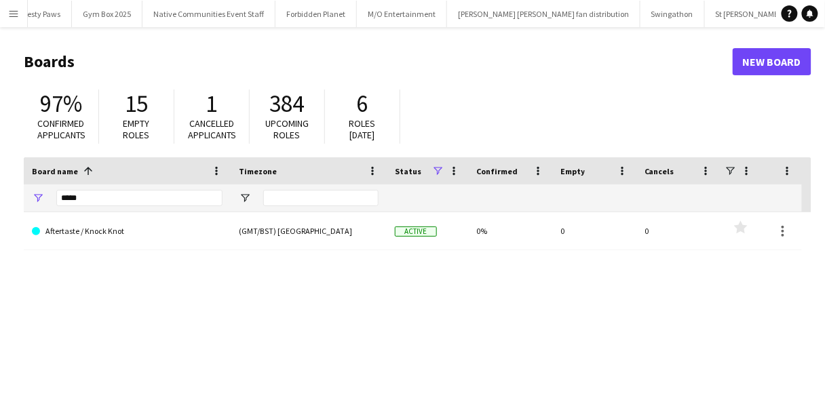
click at [16, 5] on button "Menu" at bounding box center [13, 13] width 27 height 27
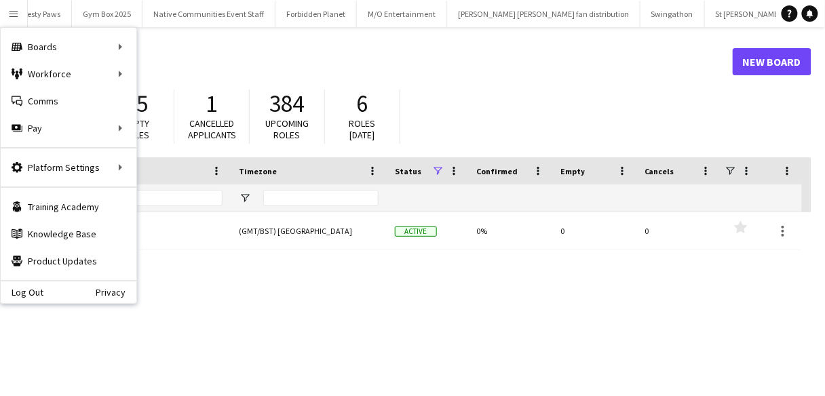
click at [248, 63] on h1 "Boards" at bounding box center [378, 62] width 709 height 20
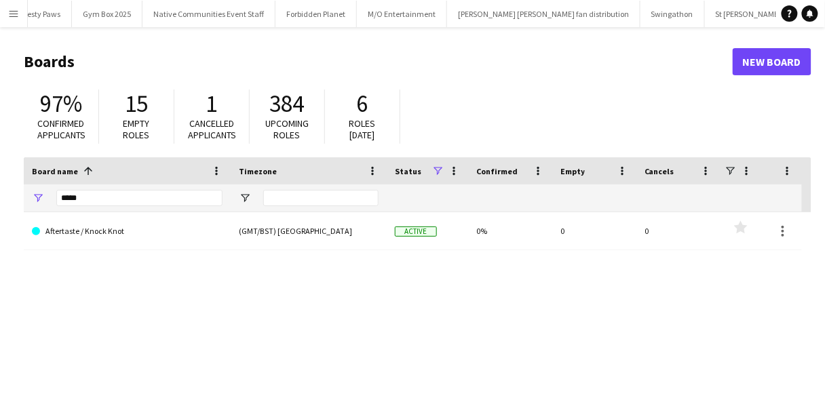
click at [22, 12] on button "Menu" at bounding box center [13, 13] width 27 height 27
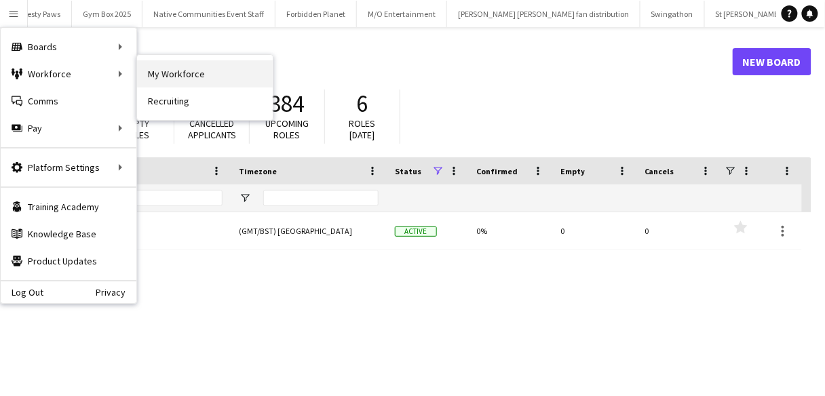
click at [157, 76] on link "My Workforce" at bounding box center [205, 73] width 136 height 27
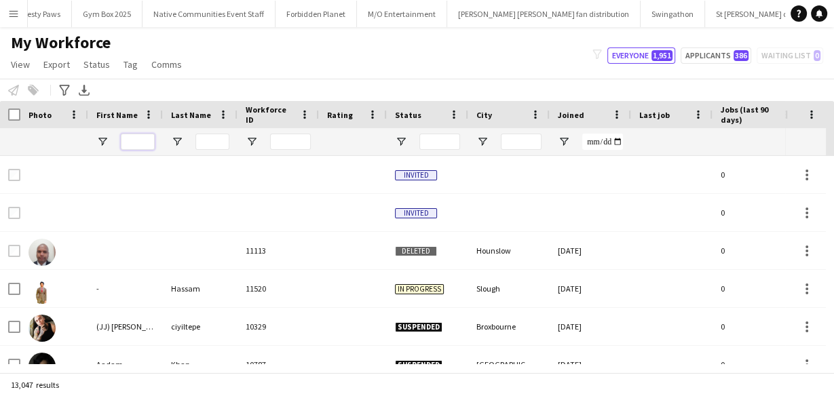
click at [142, 147] on input "First Name Filter Input" at bounding box center [138, 142] width 34 height 16
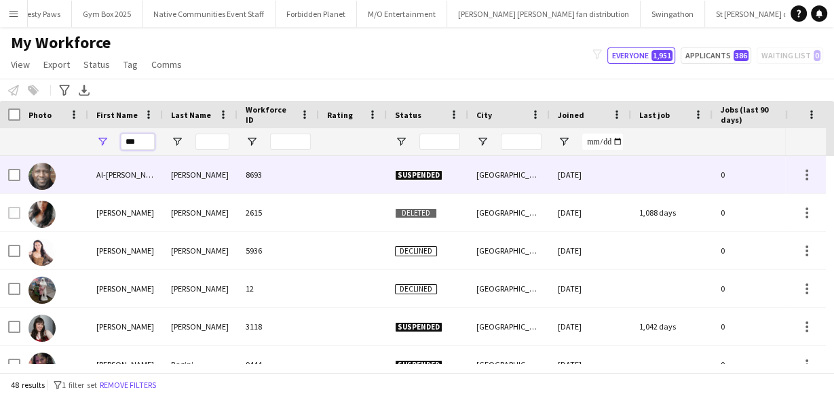
type input "***"
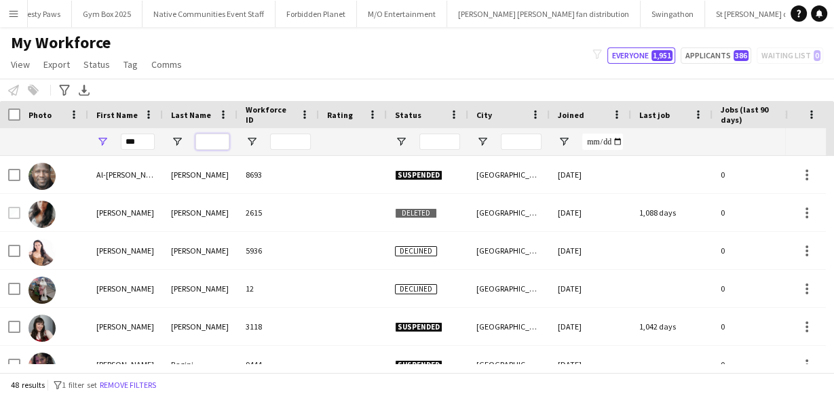
click at [212, 136] on input "Last Name Filter Input" at bounding box center [212, 142] width 34 height 16
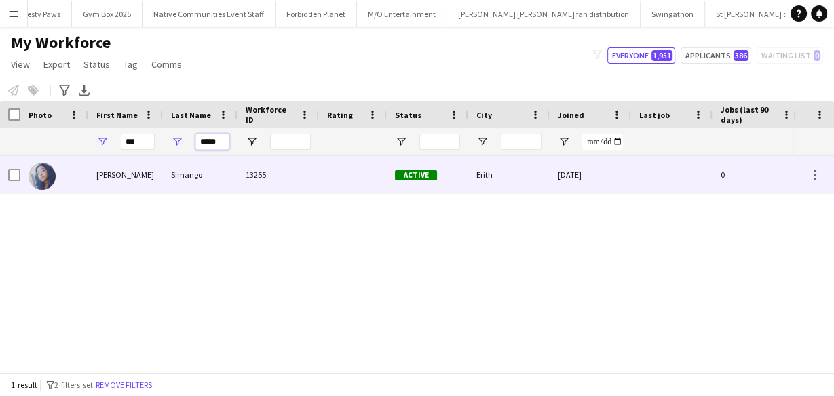
type input "*****"
click at [212, 180] on div "Simango" at bounding box center [200, 174] width 75 height 37
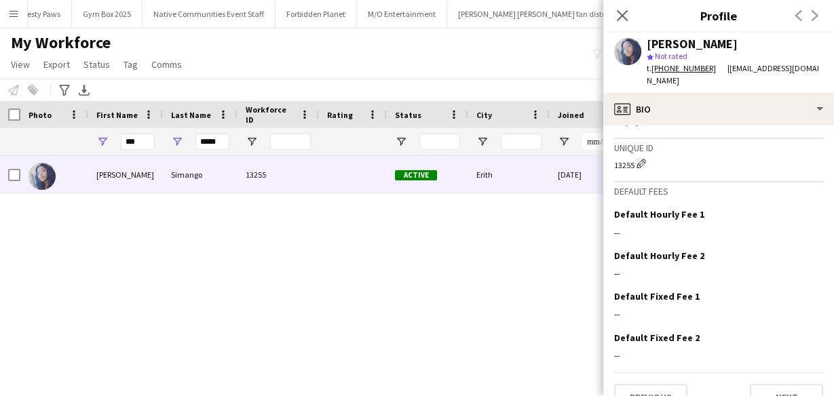
scroll to position [814, 0]
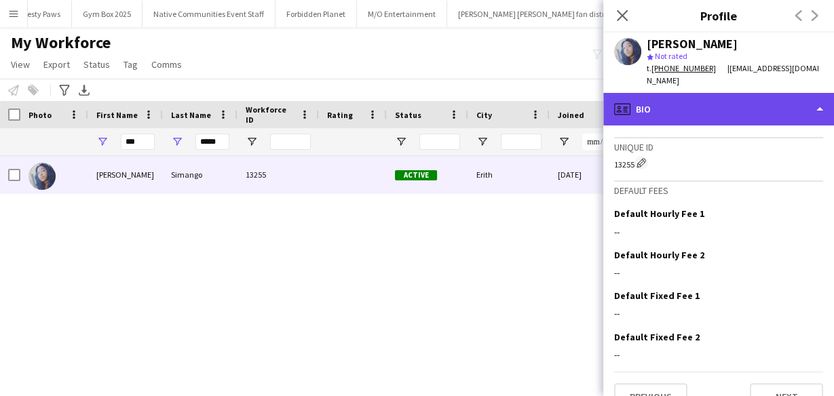
click at [661, 101] on div "profile Bio" at bounding box center [718, 109] width 231 height 33
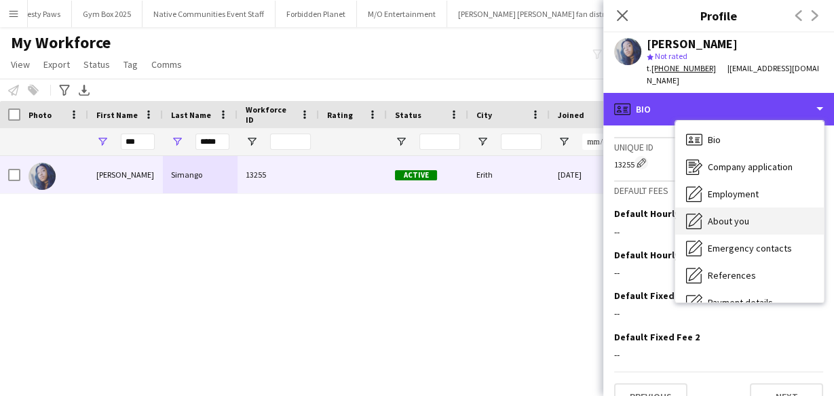
scroll to position [182, 0]
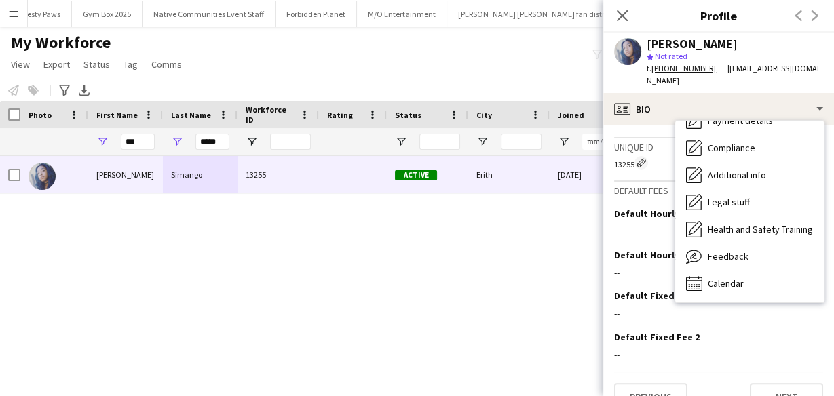
click at [669, 226] on div "--" at bounding box center [718, 232] width 209 height 12
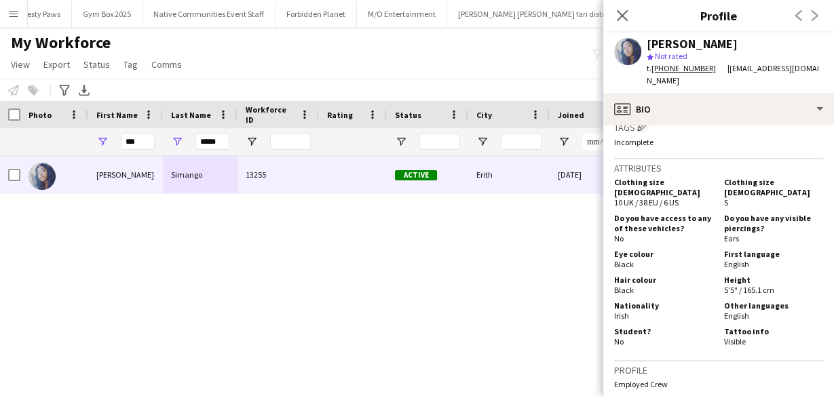
scroll to position [552, 0]
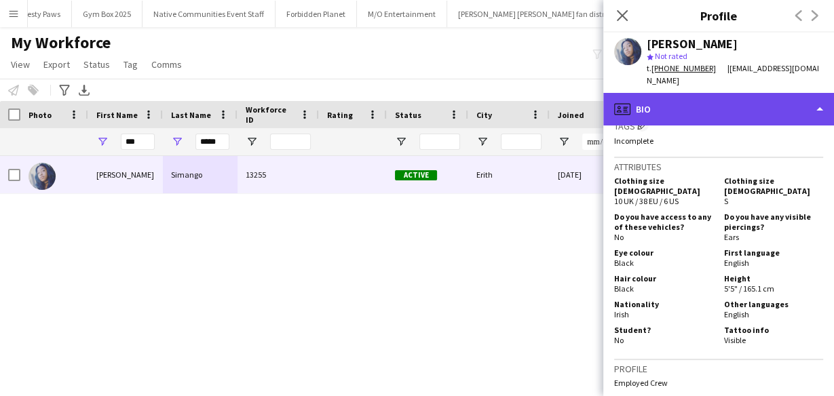
click at [664, 93] on div "profile Bio" at bounding box center [718, 109] width 231 height 33
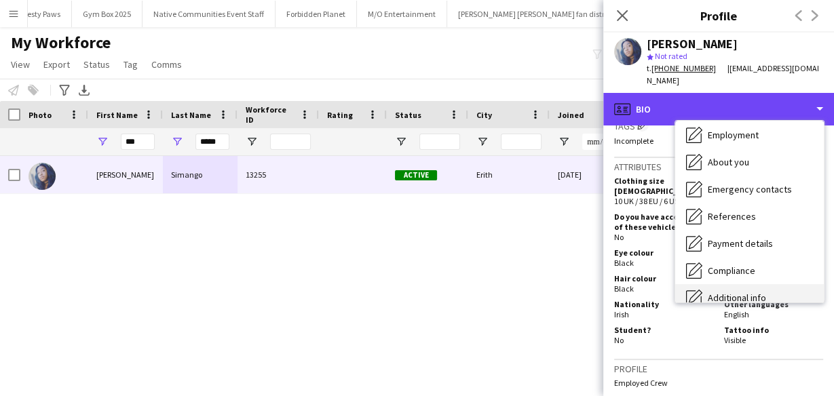
scroll to position [58, 0]
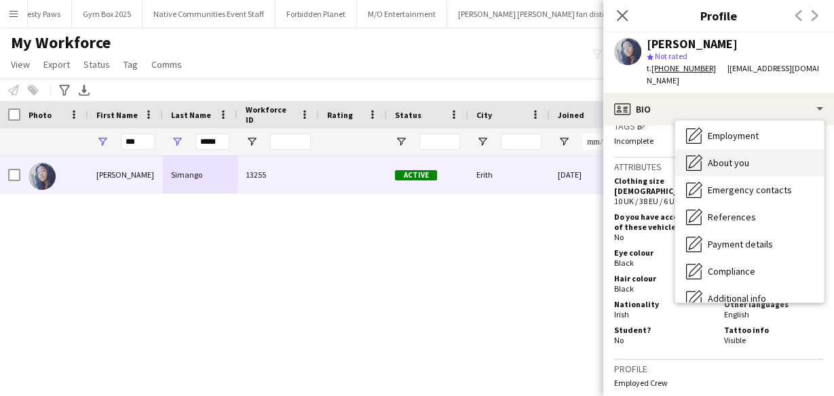
click at [718, 157] on span "About you" at bounding box center [728, 163] width 41 height 12
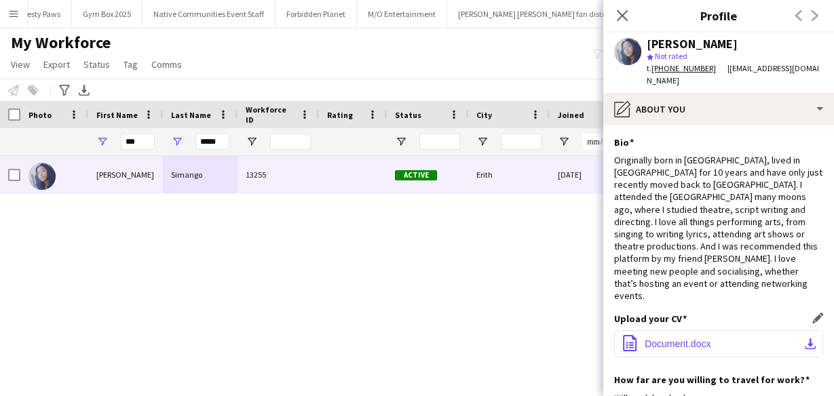
click at [706, 339] on span "Document.docx" at bounding box center [678, 344] width 66 height 11
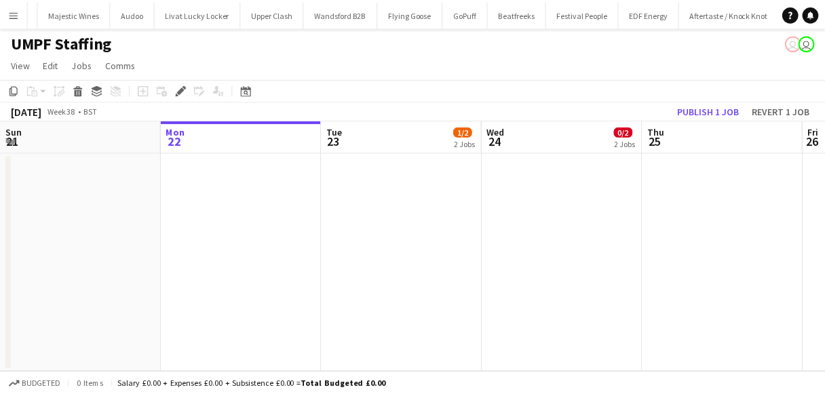
scroll to position [0, 467]
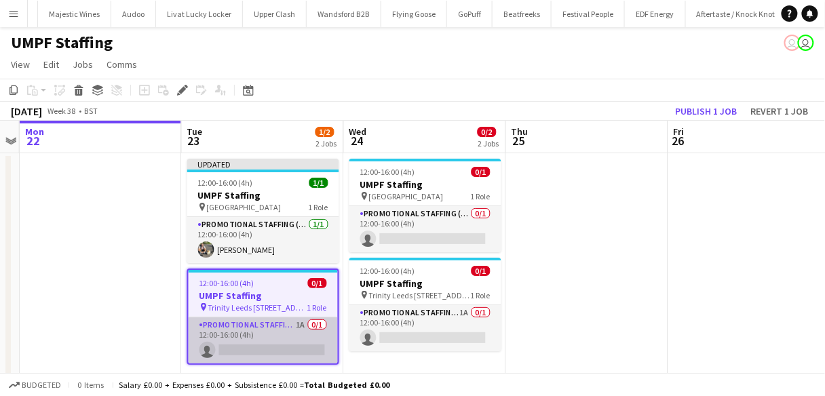
click at [256, 350] on app-card-role "Promotional Staffing (Brand Ambassadors) 1A 0/1 12:00-16:00 (4h) single-neutral…" at bounding box center [263, 341] width 149 height 46
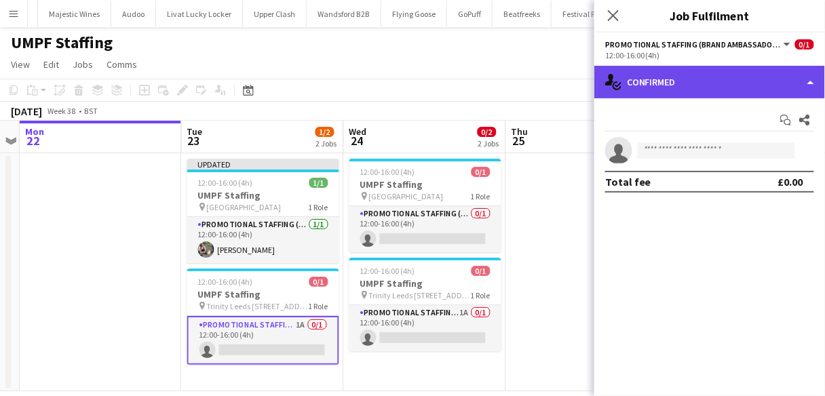
click at [700, 83] on div "single-neutral-actions-check-2 Confirmed" at bounding box center [709, 82] width 231 height 33
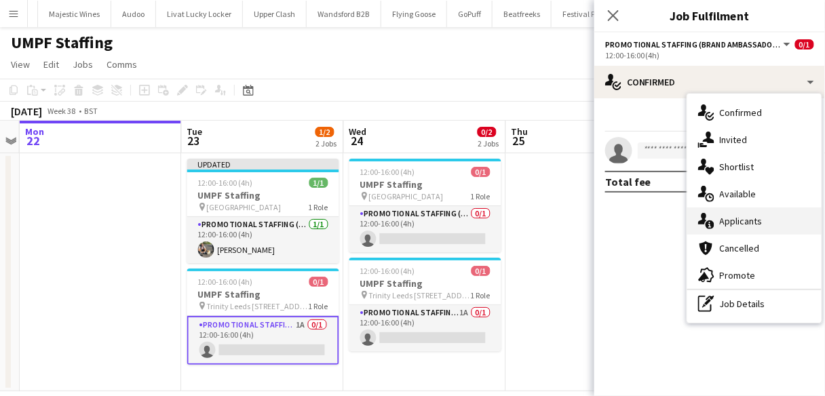
click at [719, 226] on div "single-neutral-actions-information Applicants" at bounding box center [754, 221] width 134 height 27
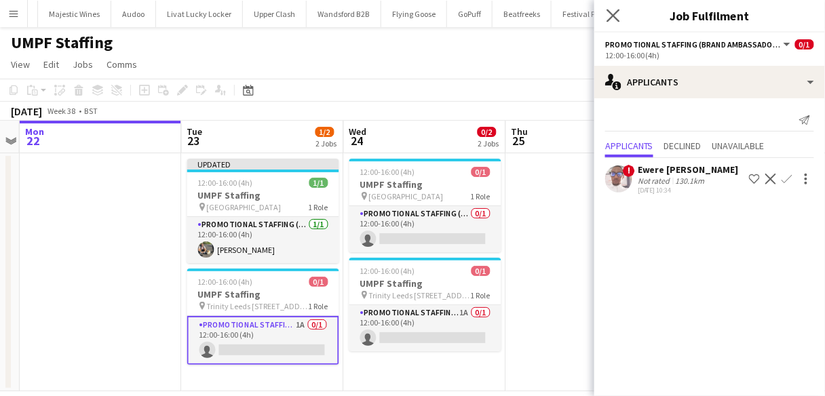
click at [610, 23] on app-icon "Close pop-in" at bounding box center [614, 16] width 20 height 20
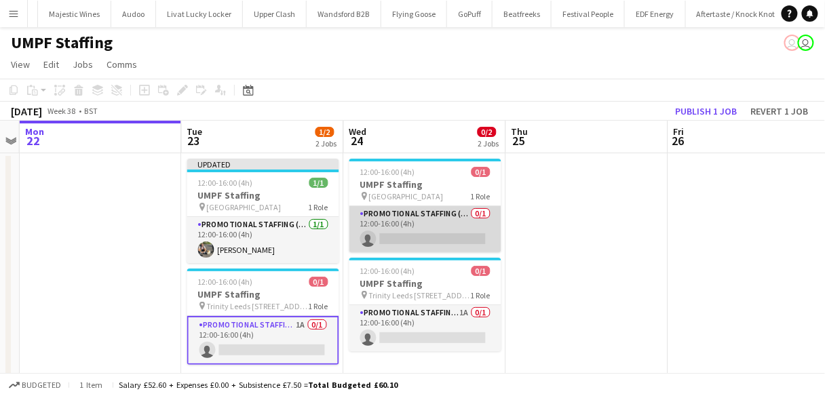
click at [385, 229] on app-card-role "Promotional Staffing (Brand Ambassadors) 0/1 12:00-16:00 (4h) single-neutral-ac…" at bounding box center [425, 229] width 152 height 46
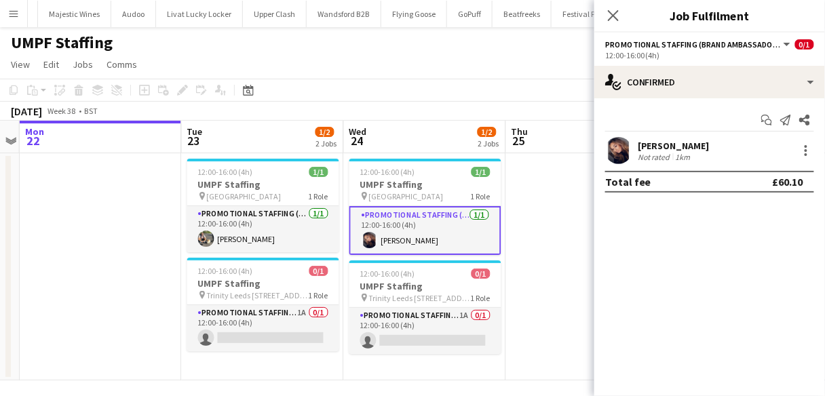
click at [615, 26] on div "Close pop-in" at bounding box center [613, 15] width 38 height 31
click at [613, 21] on icon "Close pop-in" at bounding box center [613, 15] width 13 height 13
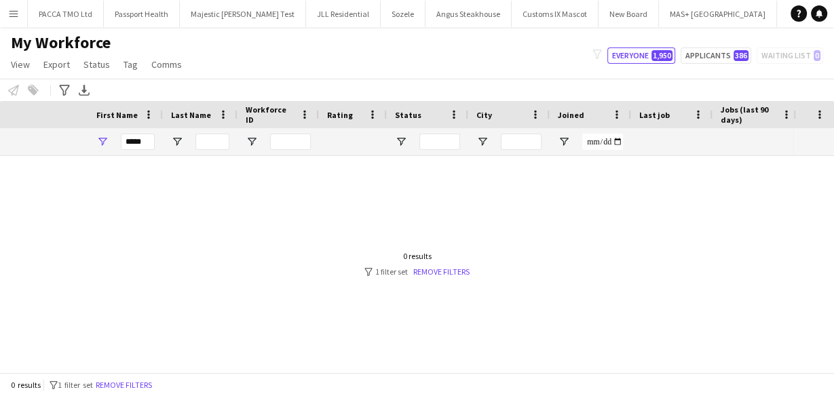
scroll to position [0, 255]
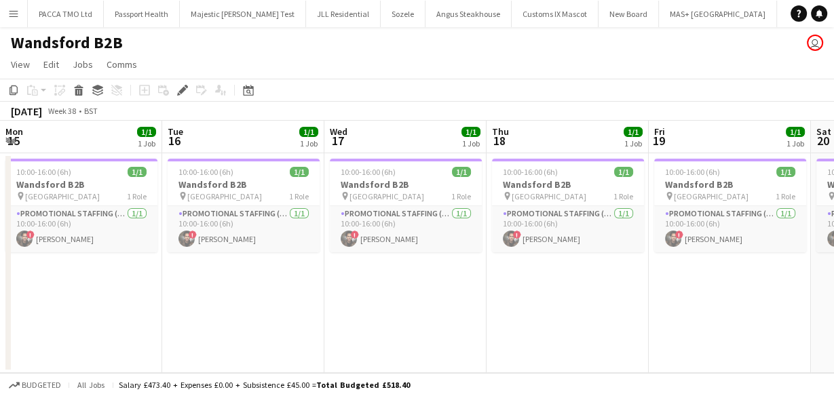
scroll to position [0, 467]
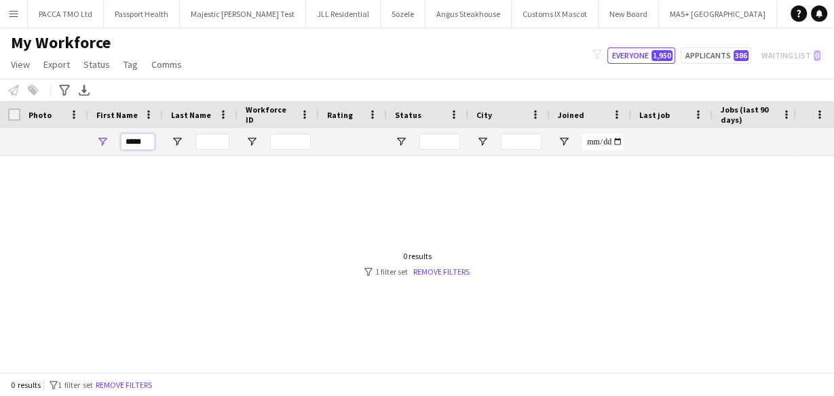
click at [131, 144] on input "*****" at bounding box center [138, 142] width 34 height 16
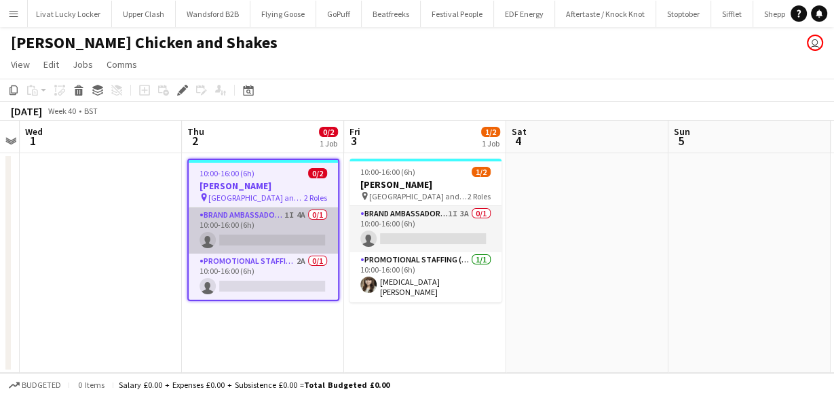
click at [265, 210] on app-card-role "Brand Ambassador (Pick up) 1I 4A 0/1 10:00-16:00 (6h) single-neutral-actions" at bounding box center [263, 231] width 149 height 46
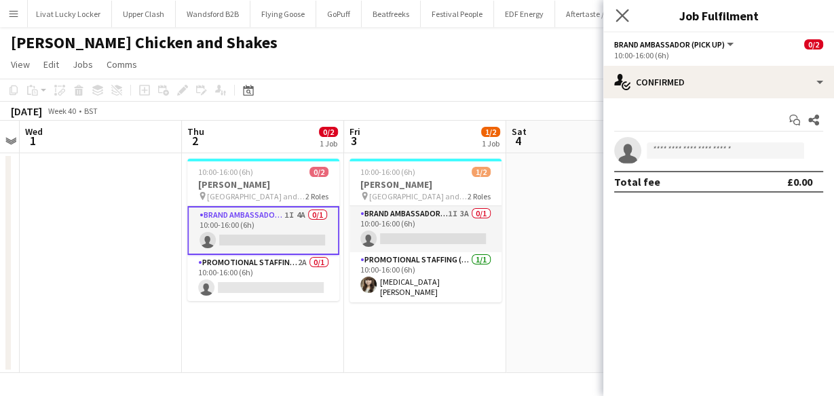
click at [613, 11] on app-icon "Close pop-in" at bounding box center [623, 16] width 20 height 20
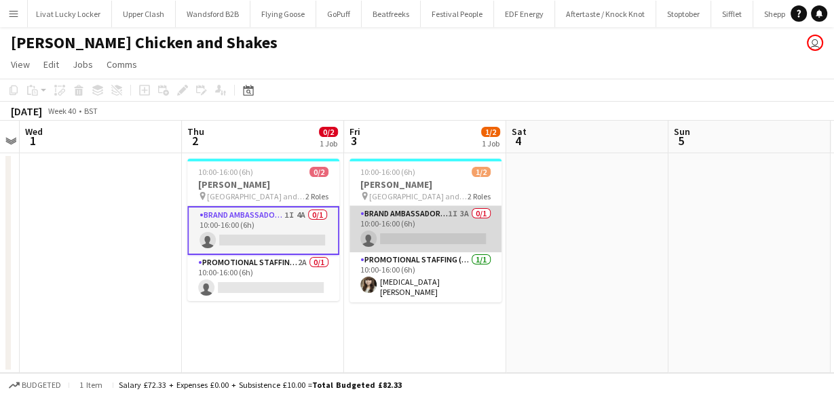
click at [382, 228] on app-card-role "Brand Ambassador (Pick up) 1I 3A 0/1 10:00-16:00 (6h) single-neutral-actions" at bounding box center [425, 229] width 152 height 46
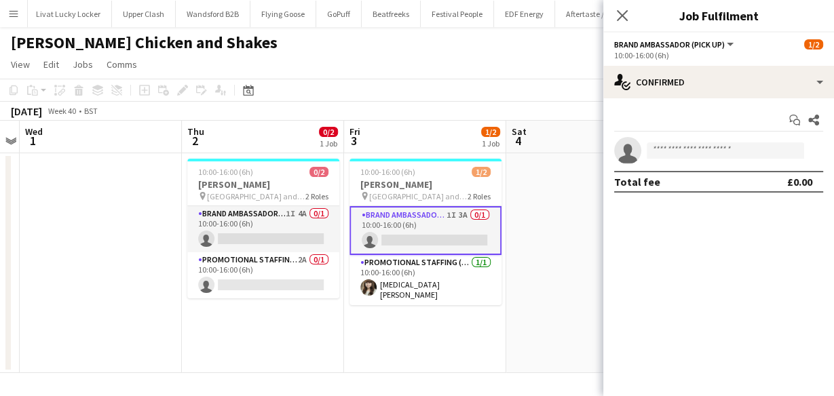
click at [649, 102] on div "Start chat Share single-neutral-actions Total fee £0.00" at bounding box center [718, 150] width 231 height 105
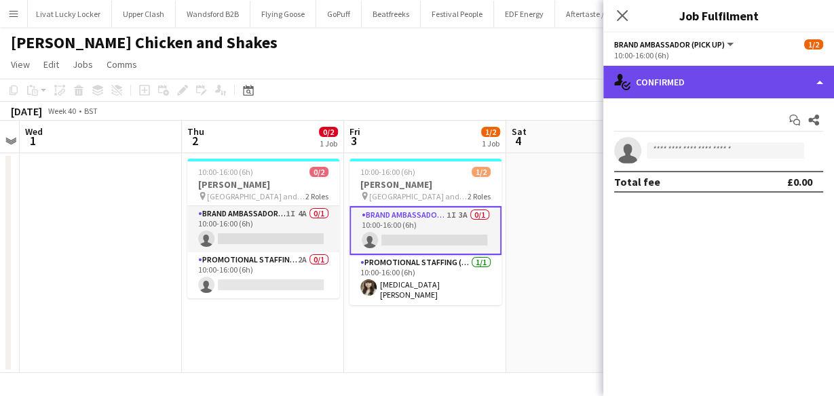
click at [652, 75] on div "single-neutral-actions-check-2 Confirmed" at bounding box center [718, 82] width 231 height 33
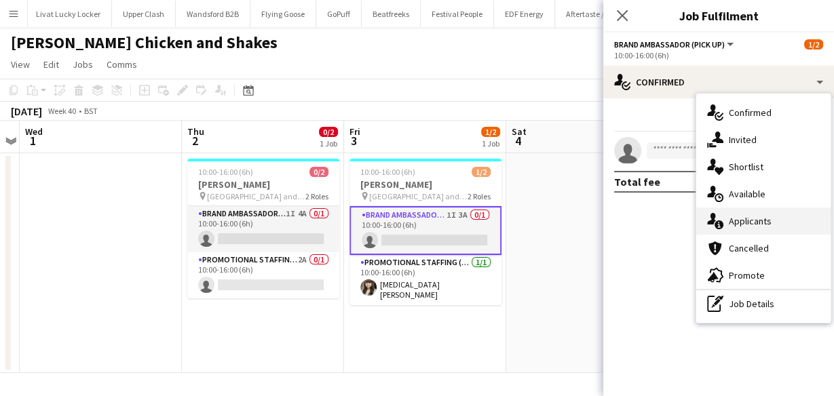
click at [735, 222] on span "Applicants" at bounding box center [750, 221] width 43 height 12
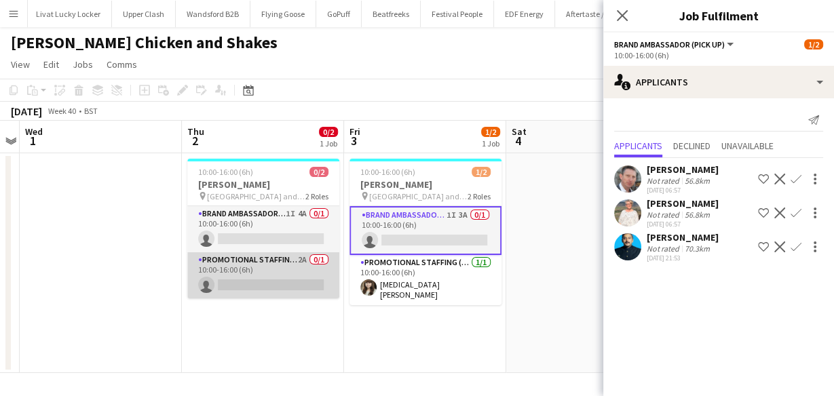
click at [311, 263] on app-card-role "Promotional Staffing (Brand Ambassadors) 2A 0/1 10:00-16:00 (6h) single-neutral…" at bounding box center [263, 275] width 152 height 46
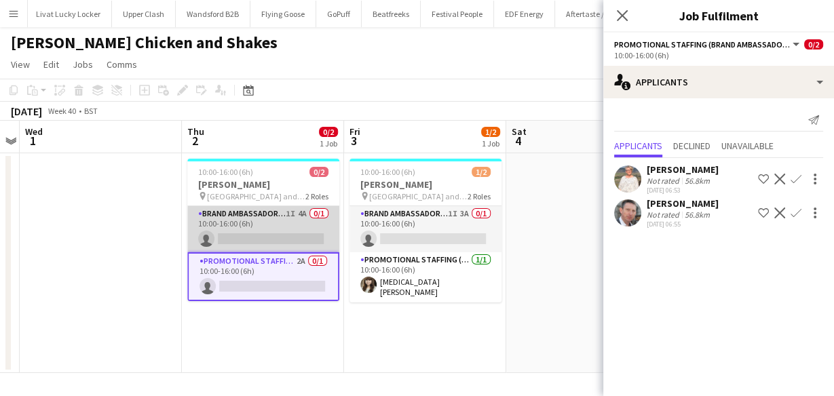
click at [283, 229] on app-card-role "Brand Ambassador (Pick up) 1I 4A 0/1 10:00-16:00 (6h) single-neutral-actions" at bounding box center [263, 229] width 152 height 46
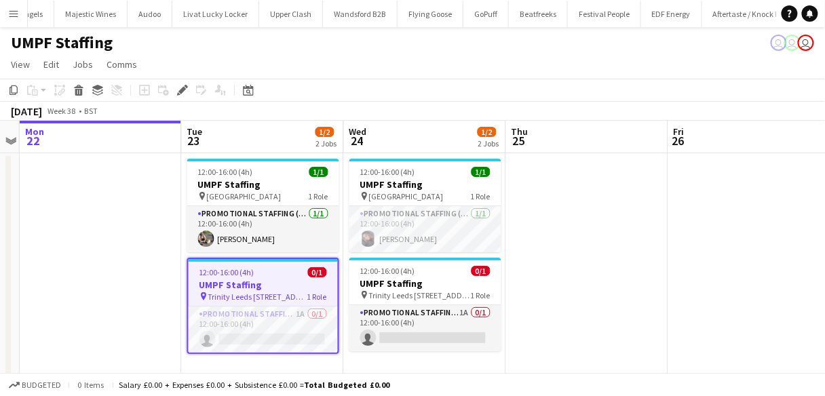
scroll to position [7, 0]
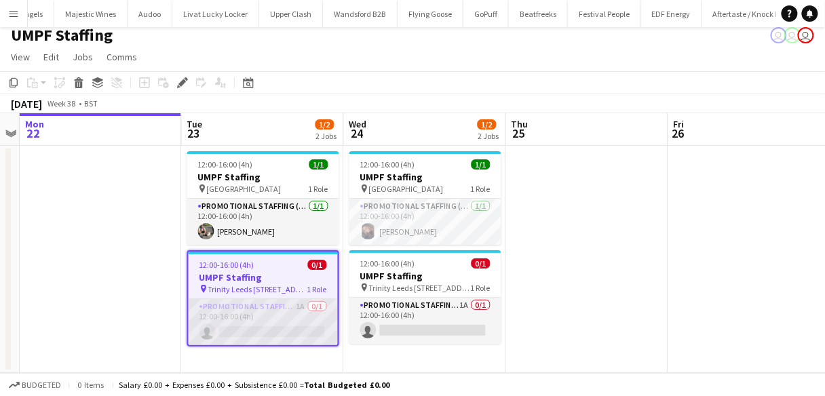
click at [302, 311] on app-card-role "Promotional Staffing (Brand Ambassadors) 1A 0/1 12:00-16:00 (4h) single-neutral…" at bounding box center [263, 322] width 149 height 46
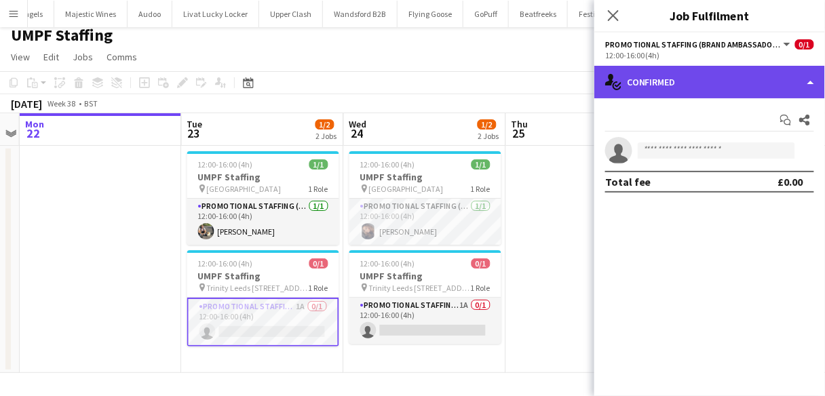
click at [648, 76] on div "single-neutral-actions-check-2 Confirmed" at bounding box center [709, 82] width 231 height 33
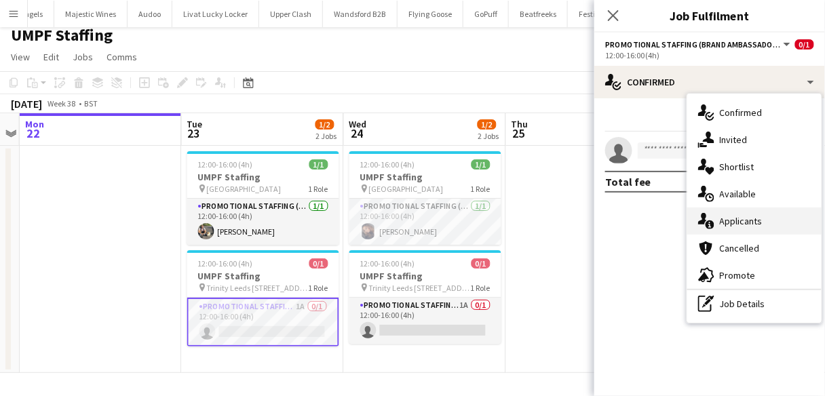
click at [742, 223] on span "Applicants" at bounding box center [741, 221] width 43 height 12
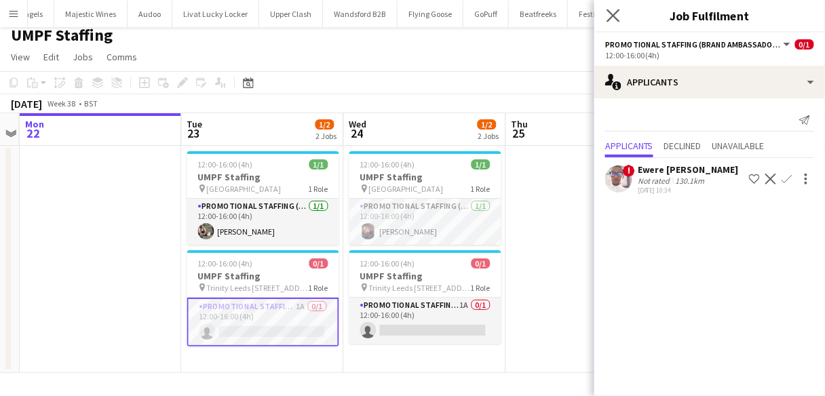
click at [616, 9] on icon "Close pop-in" at bounding box center [613, 15] width 13 height 13
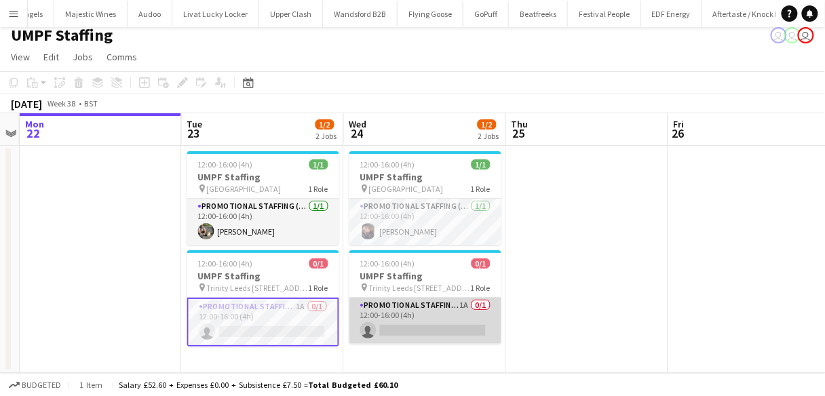
click at [419, 315] on app-card-role "Promotional Staffing (Brand Ambassadors) 1A 0/1 12:00-16:00 (4h) single-neutral…" at bounding box center [425, 321] width 152 height 46
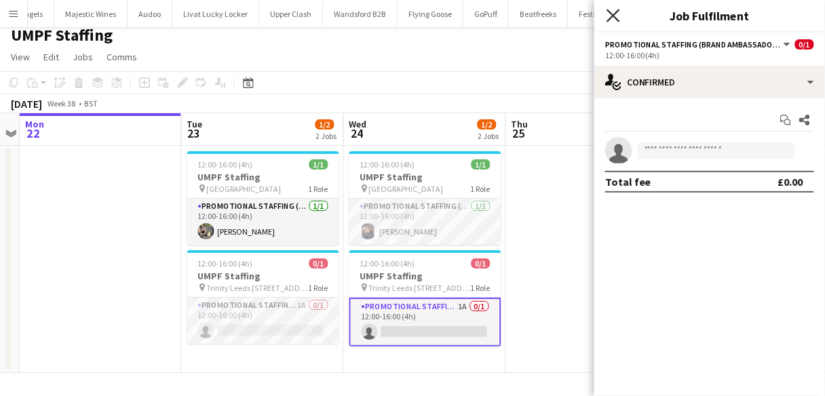
click at [613, 18] on icon "Close pop-in" at bounding box center [613, 15] width 13 height 13
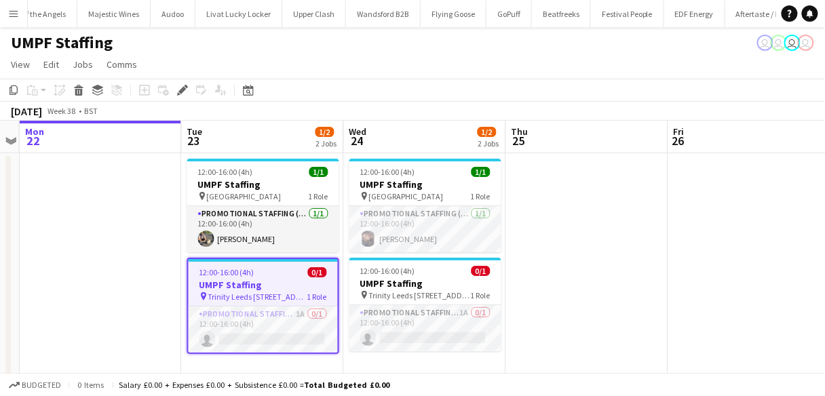
scroll to position [0, 1820]
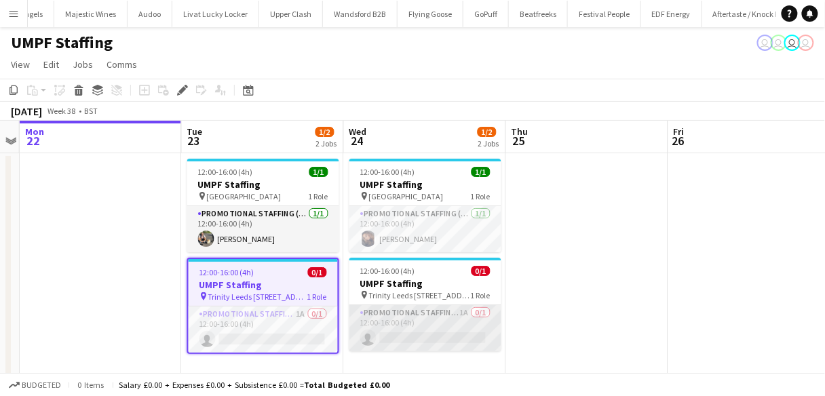
click at [390, 333] on app-card-role "Promotional Staffing (Brand Ambassadors) 1A 0/1 12:00-16:00 (4h) single-neutral…" at bounding box center [425, 328] width 152 height 46
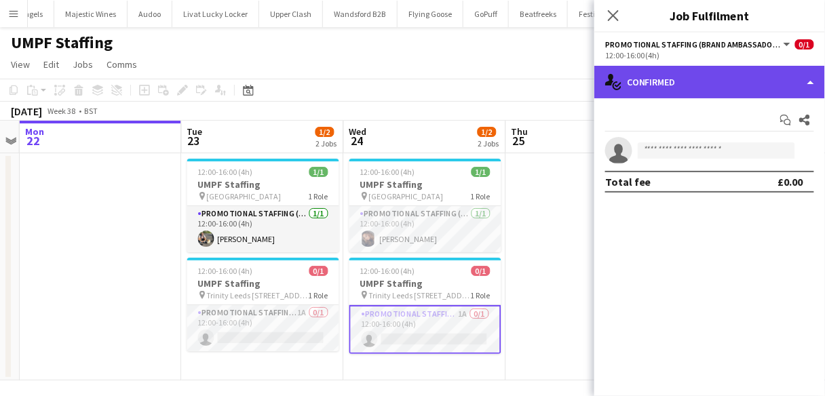
click at [641, 93] on div "single-neutral-actions-check-2 Confirmed" at bounding box center [709, 82] width 231 height 33
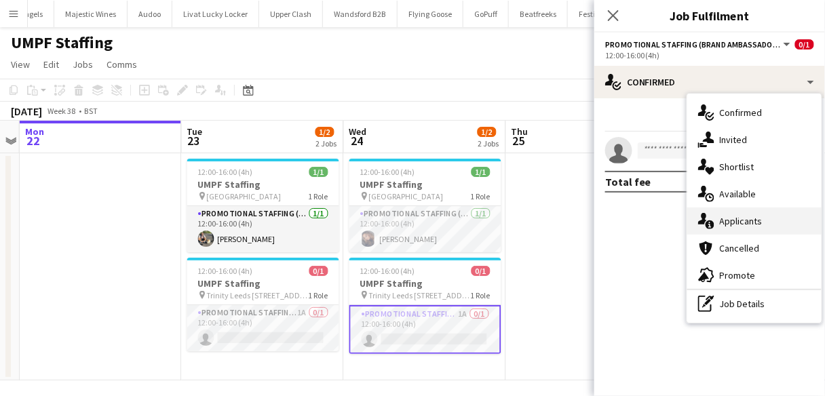
click at [704, 217] on icon at bounding box center [702, 219] width 9 height 12
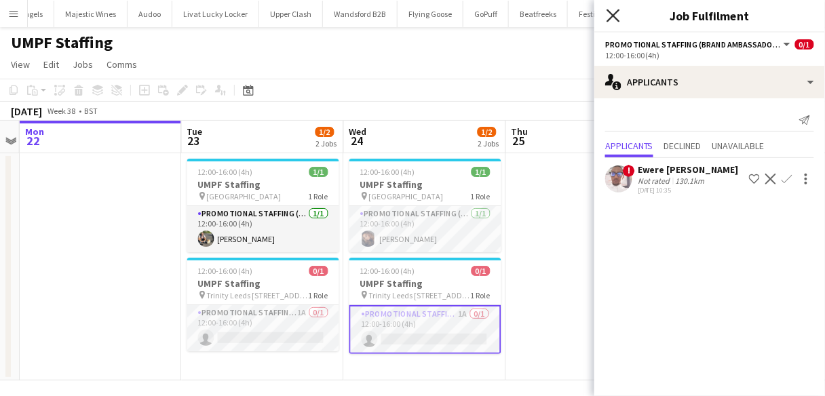
click at [613, 16] on icon at bounding box center [613, 15] width 13 height 13
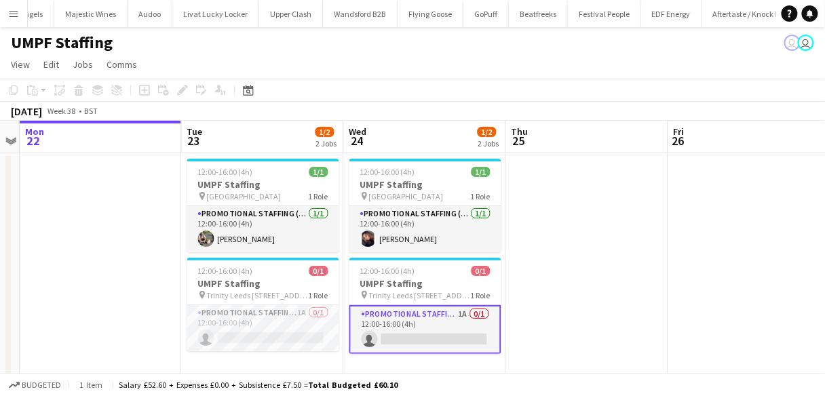
scroll to position [7, 0]
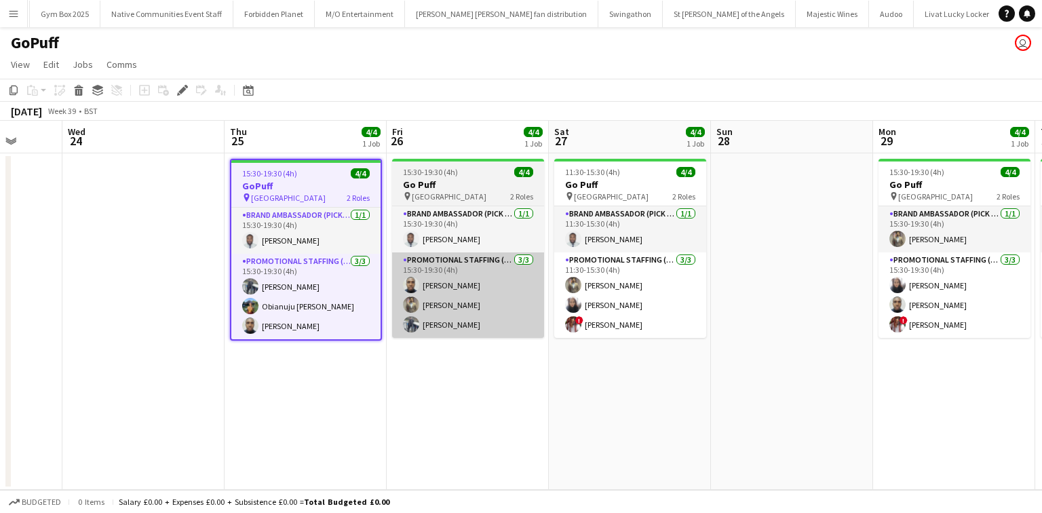
scroll to position [0, 423]
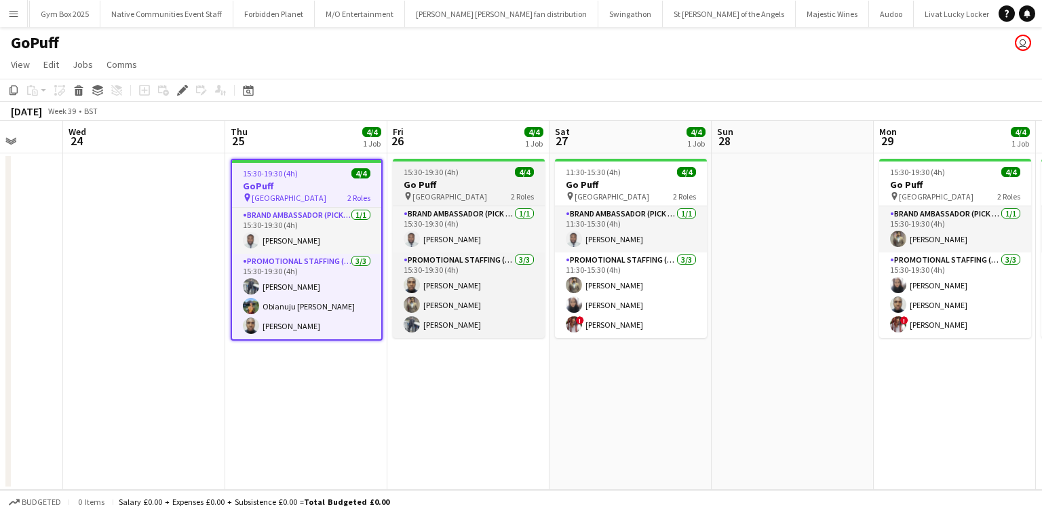
click at [431, 167] on span "15:30-19:30 (4h)" at bounding box center [431, 172] width 55 height 10
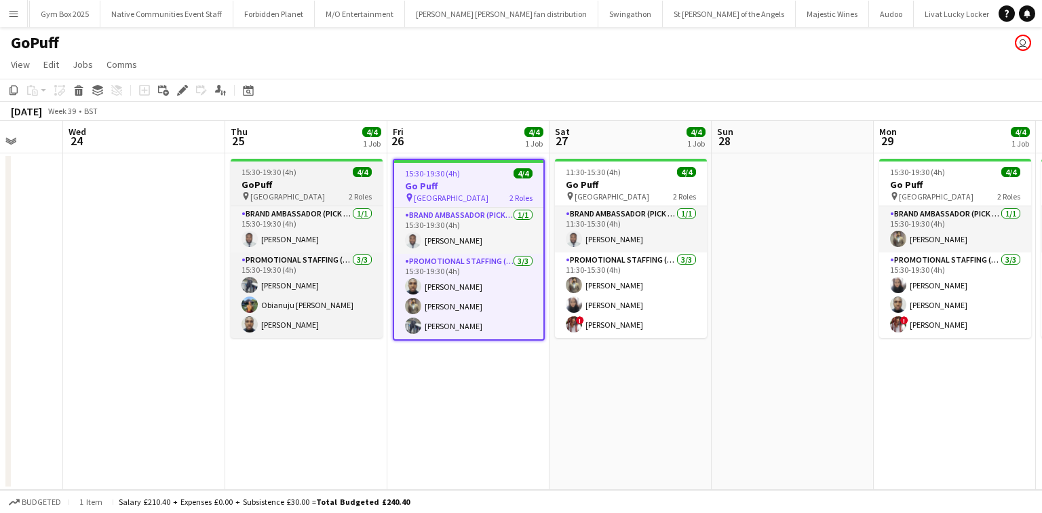
click at [365, 164] on app-job-card "15:30-19:30 (4h) 4/4 GoPuff pin Birmingham 2 Roles Brand Ambassador (Pick up) […" at bounding box center [307, 248] width 152 height 179
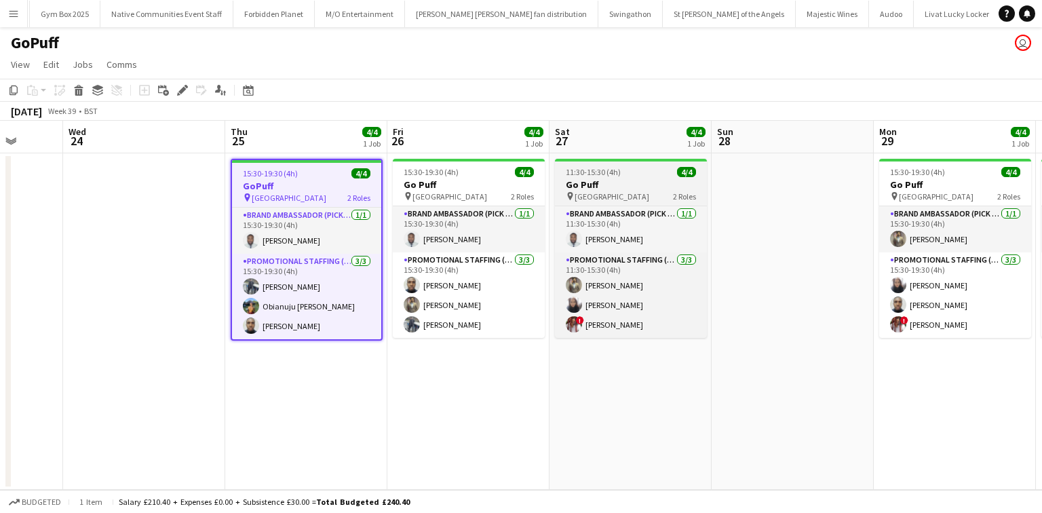
click at [639, 179] on h3 "Go Puff" at bounding box center [631, 184] width 152 height 12
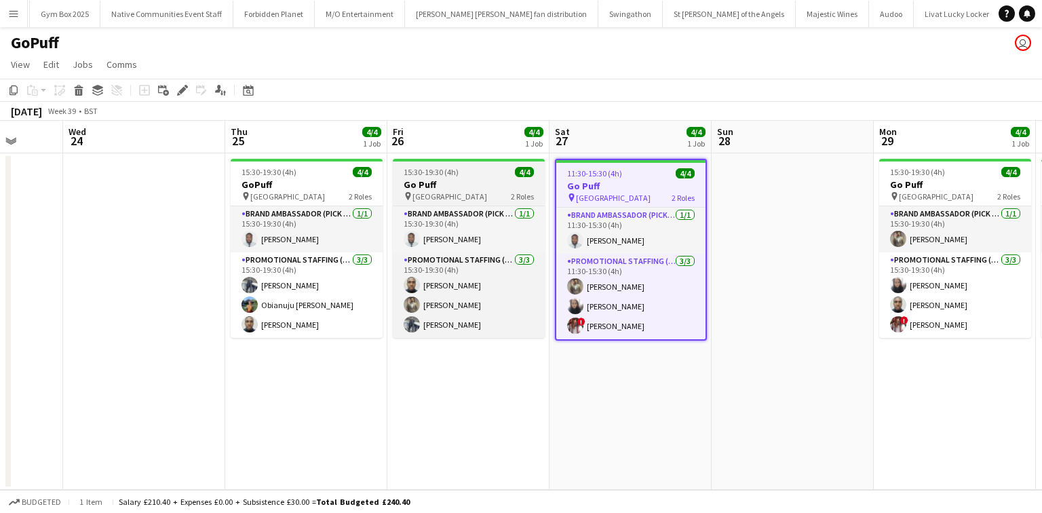
click at [507, 174] on div "15:30-19:30 (4h) 4/4" at bounding box center [469, 172] width 152 height 10
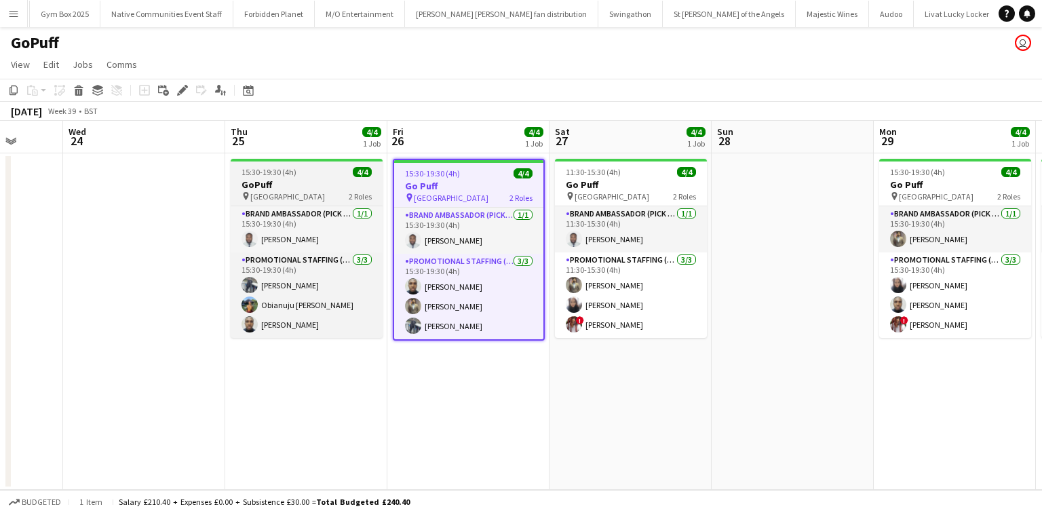
click at [341, 159] on div at bounding box center [307, 160] width 152 height 3
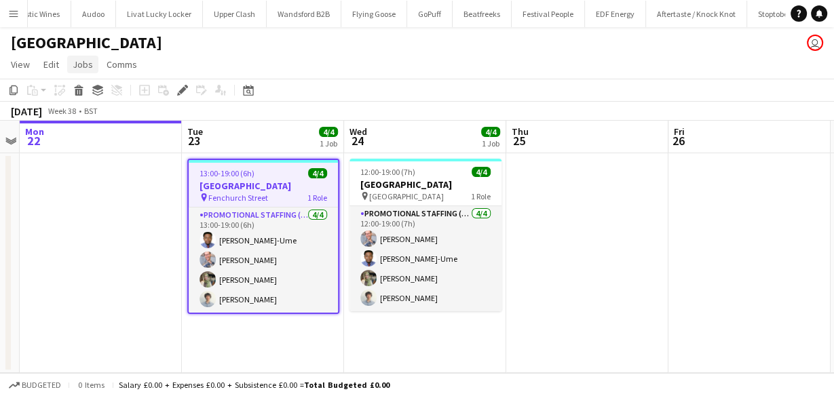
click at [88, 66] on span "Jobs" at bounding box center [83, 64] width 20 height 12
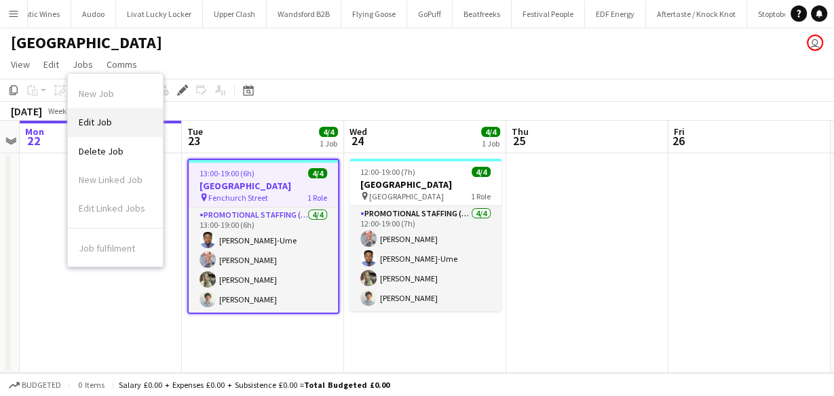
click at [102, 132] on link "Edit Job" at bounding box center [115, 122] width 95 height 28
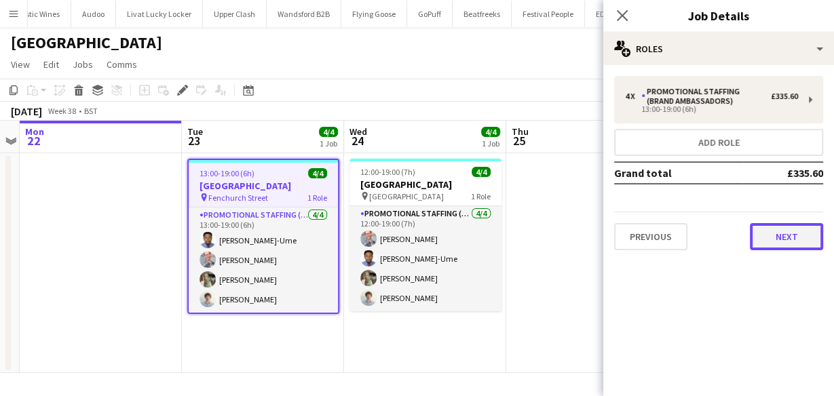
click at [798, 235] on button "Next" at bounding box center [786, 236] width 73 height 27
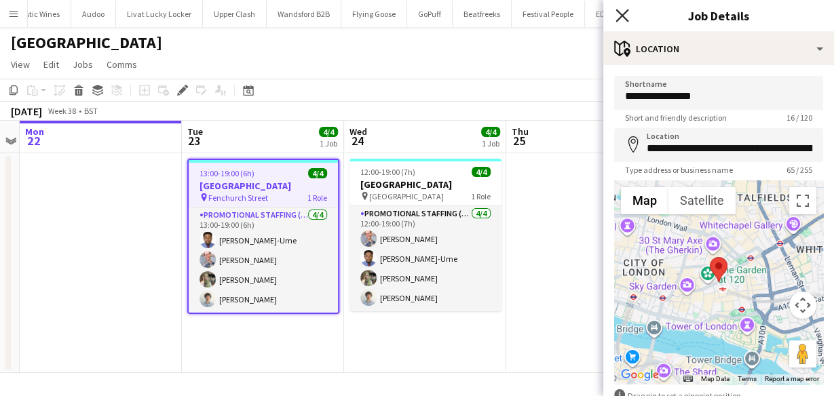
click at [616, 14] on icon "Close pop-in" at bounding box center [621, 15] width 13 height 13
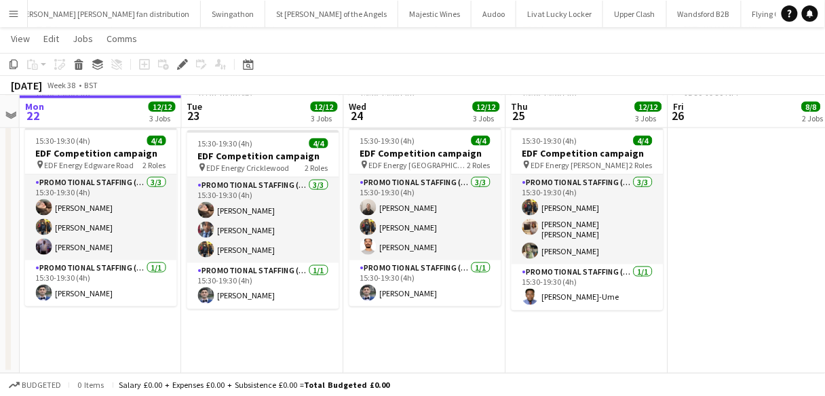
scroll to position [399, 0]
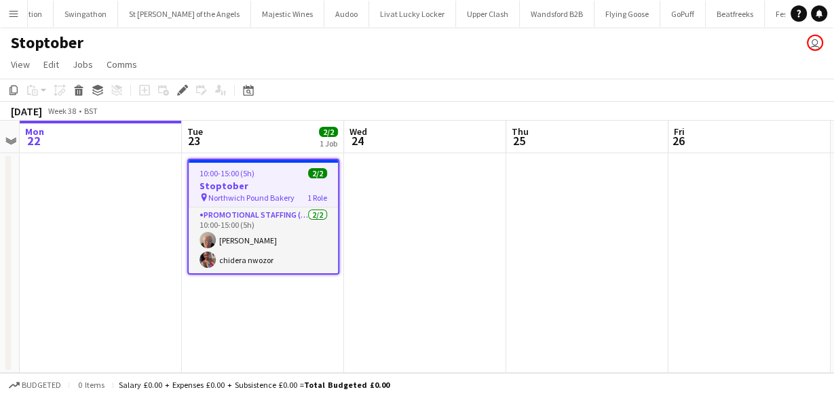
scroll to position [0, 1632]
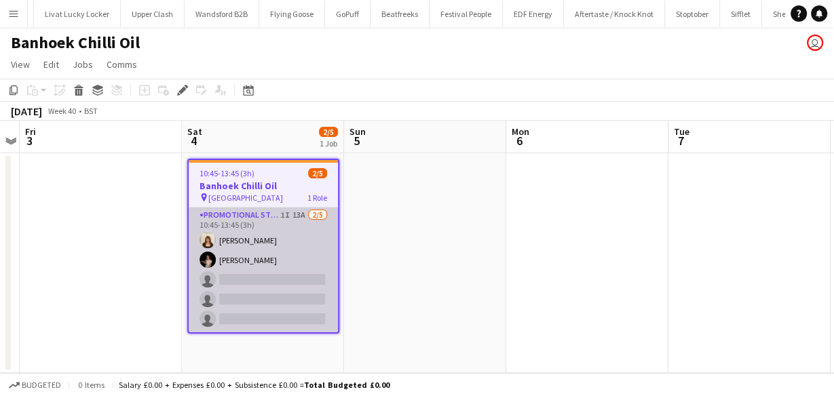
click at [324, 242] on app-card-role "Promotional Staffing (Sampling Staff) 1I 13A [DATE] 10:45-13:45 (3h) [PERSON_NA…" at bounding box center [263, 270] width 149 height 125
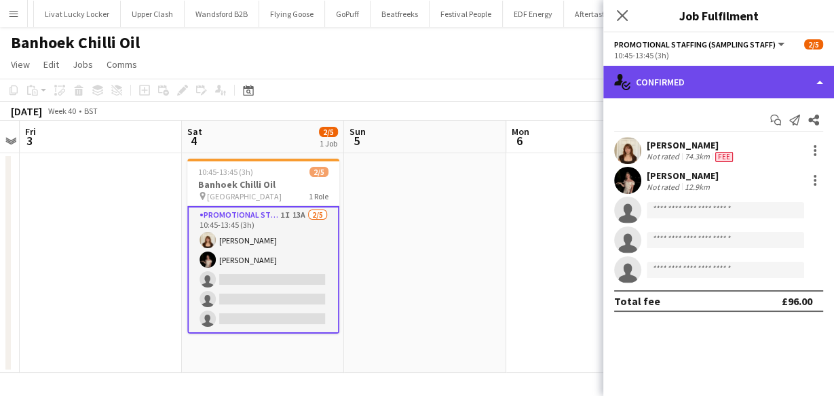
click at [660, 75] on div "single-neutral-actions-check-2 Confirmed" at bounding box center [718, 82] width 231 height 33
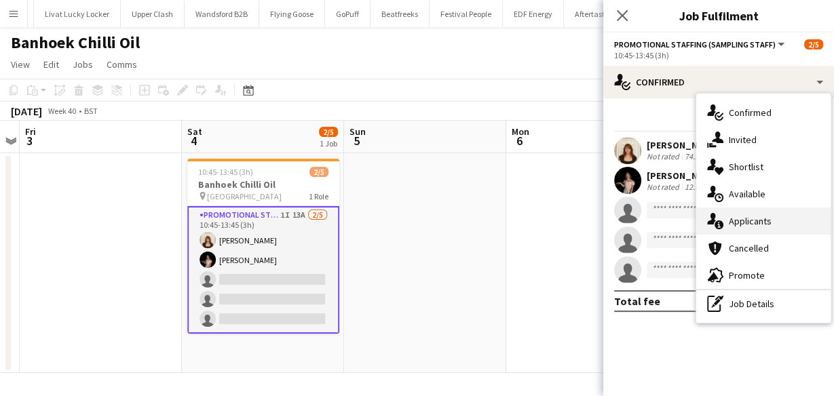
click at [739, 220] on span "Applicants" at bounding box center [750, 221] width 43 height 12
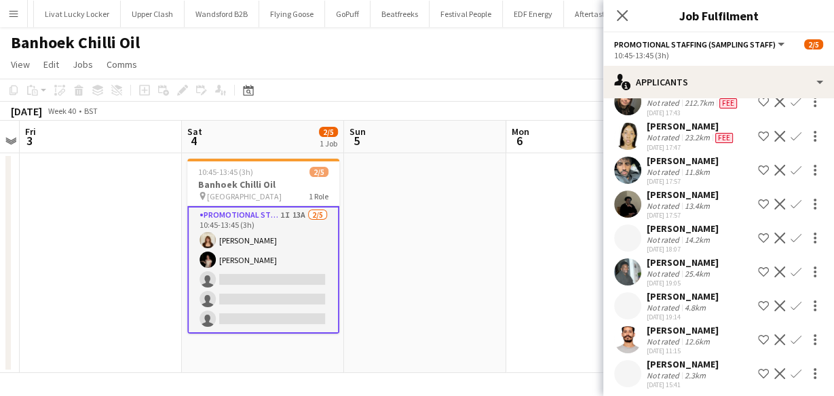
scroll to position [228, 0]
click at [647, 223] on div "[PERSON_NAME]" at bounding box center [683, 229] width 72 height 12
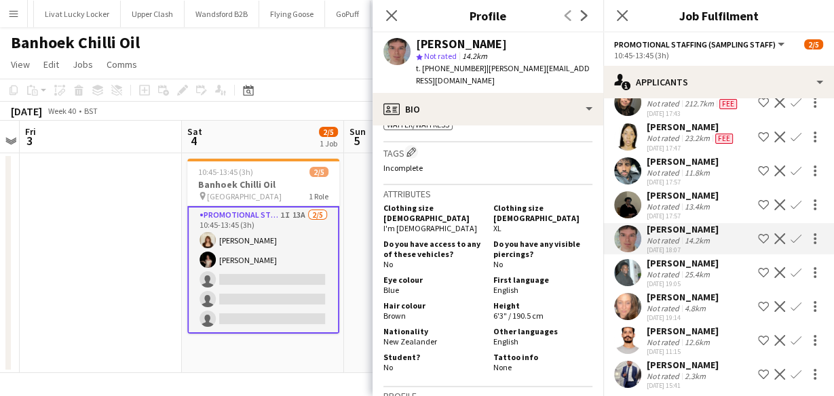
scroll to position [483, 0]
click at [391, 14] on icon at bounding box center [391, 15] width 13 height 13
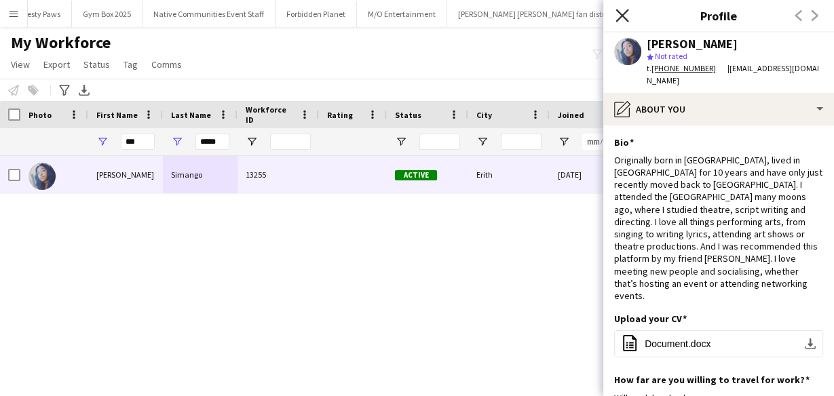
click at [617, 12] on icon "Close pop-in" at bounding box center [621, 15] width 13 height 13
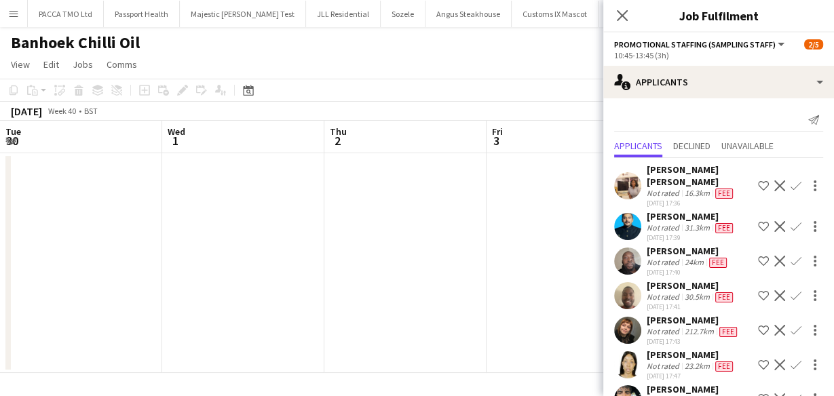
scroll to position [228, 0]
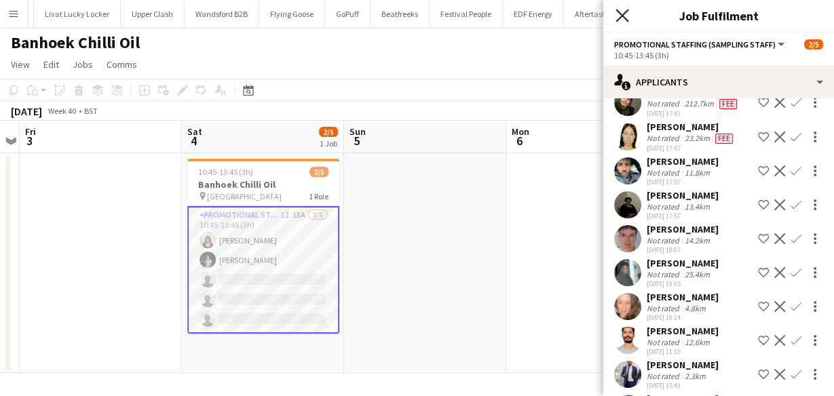
click at [619, 12] on icon at bounding box center [621, 15] width 13 height 13
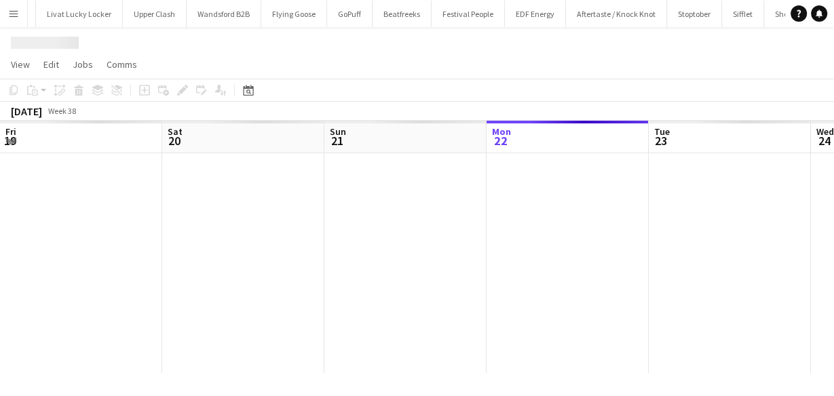
scroll to position [0, 324]
